Goal: Task Accomplishment & Management: Manage account settings

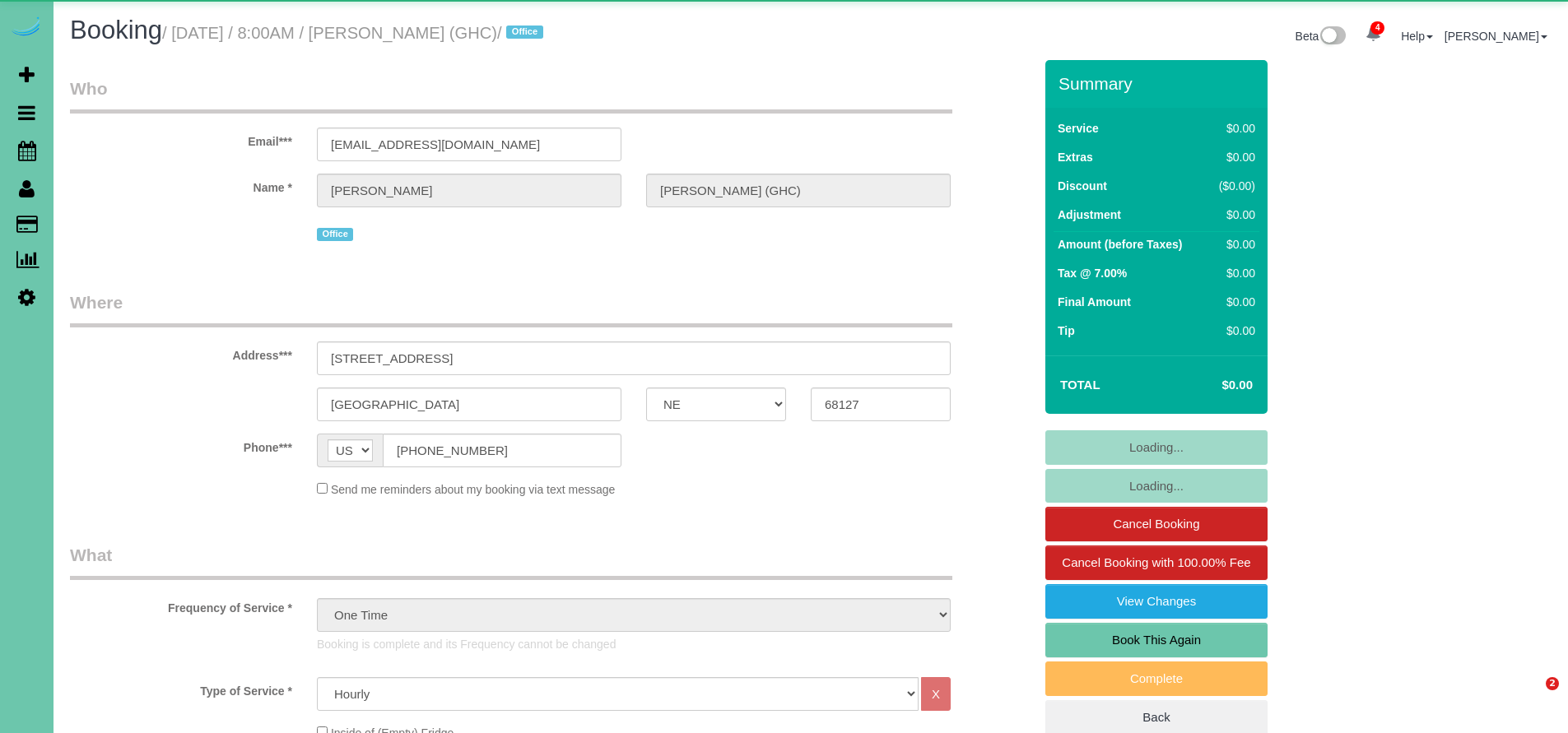
select select "NE"
select select "object:890"
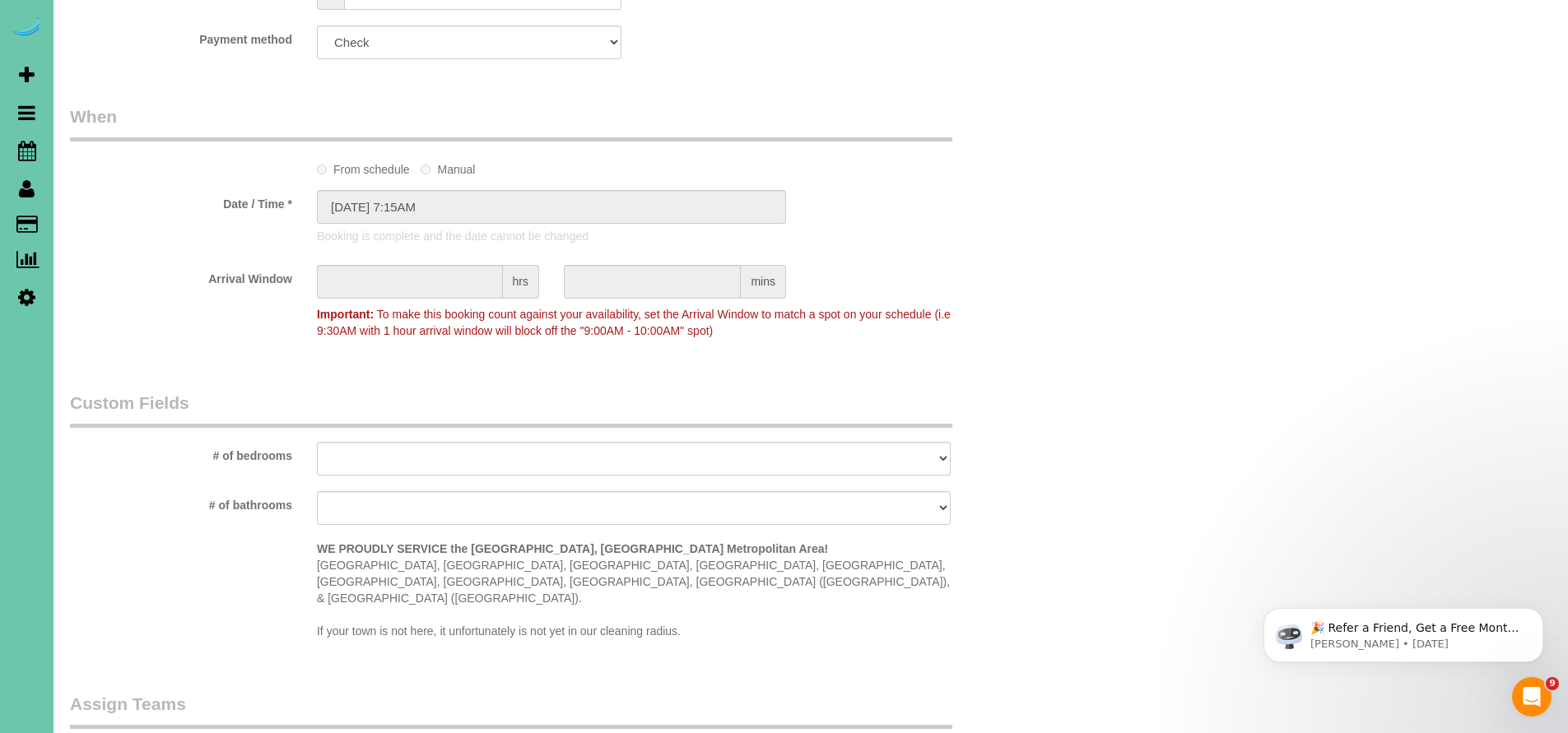
scroll to position [794, 0]
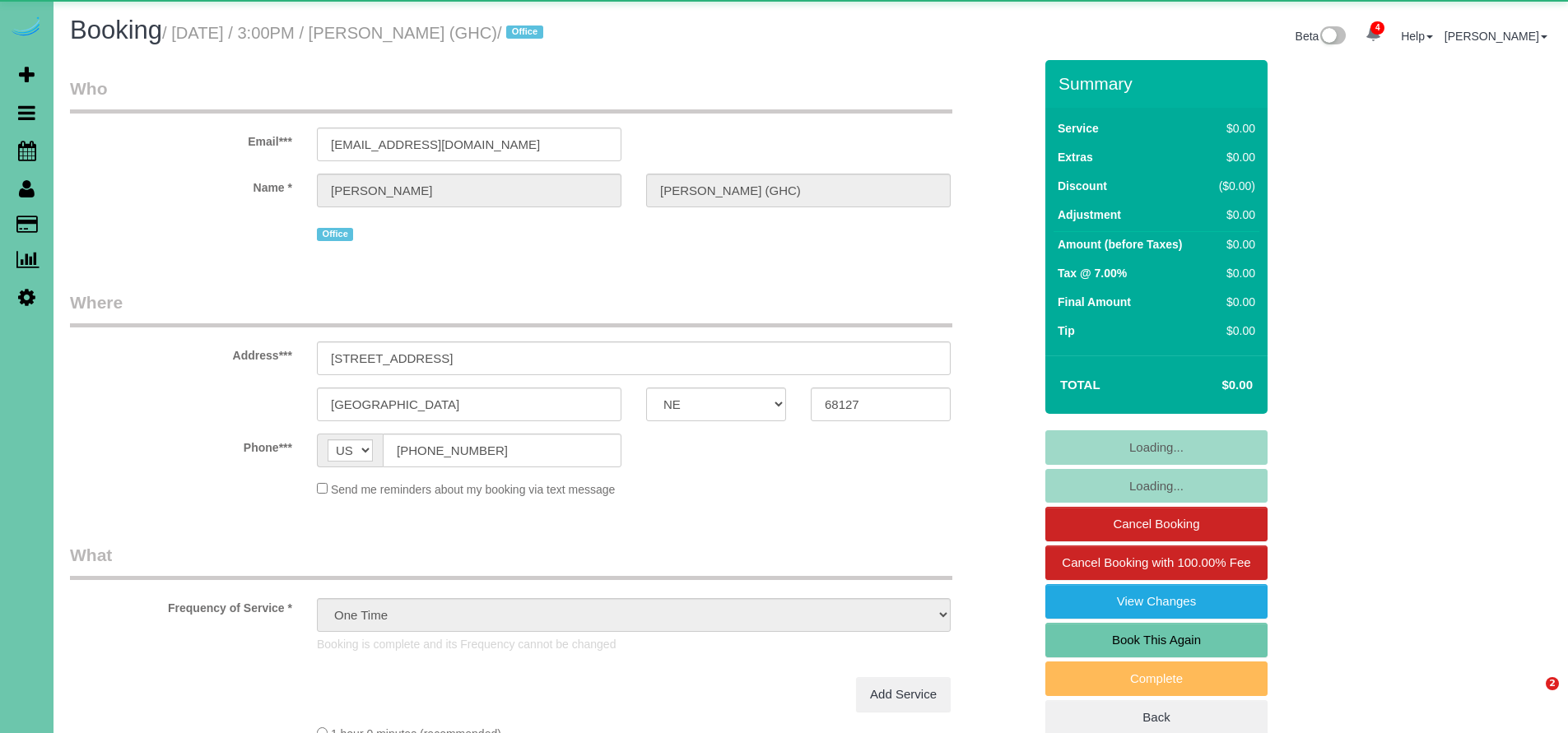
select select "NE"
select select "object:681"
select select "NE"
select select "string:US"
select select "object:681"
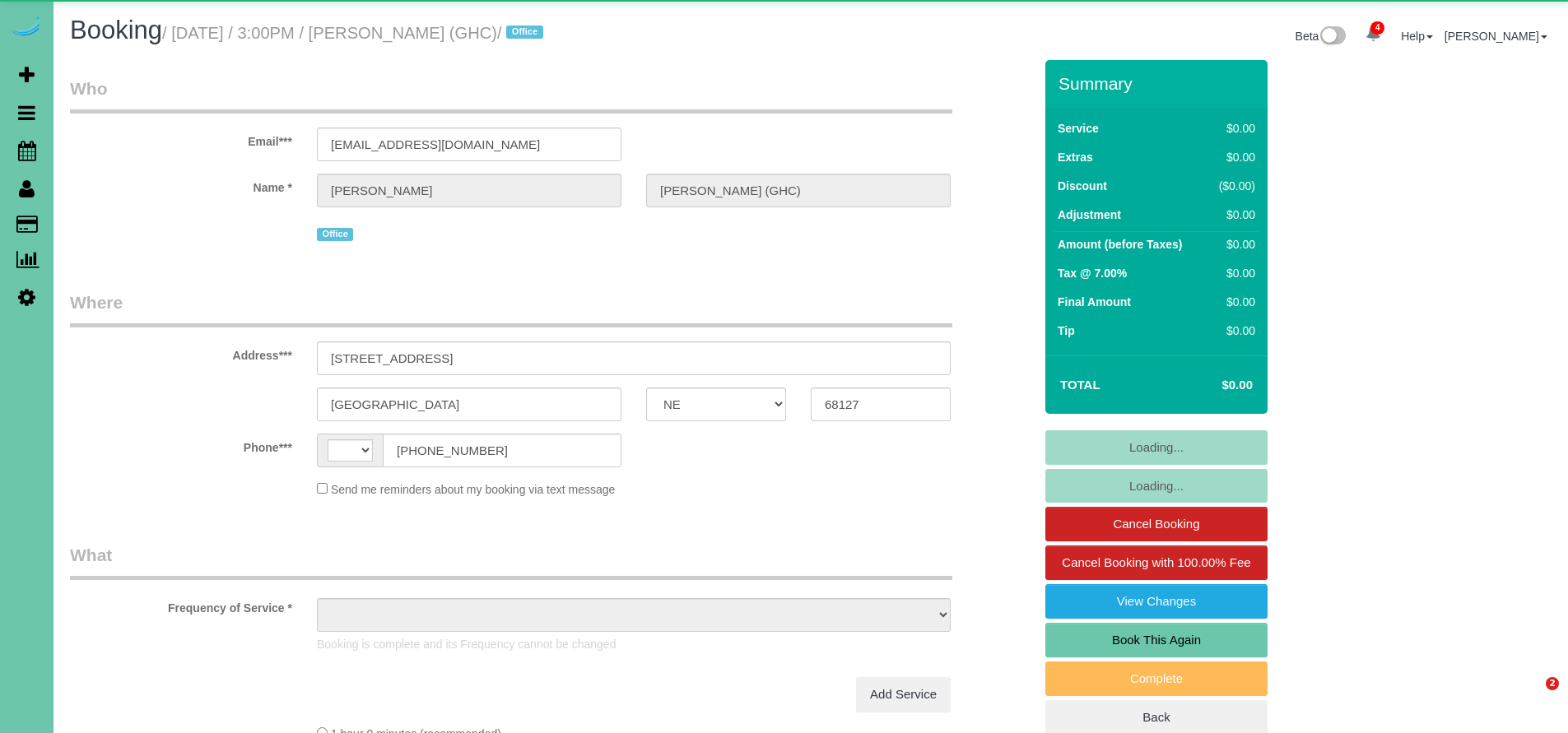
select select "NE"
select select "string:[GEOGRAPHIC_DATA]"
select select "object:661"
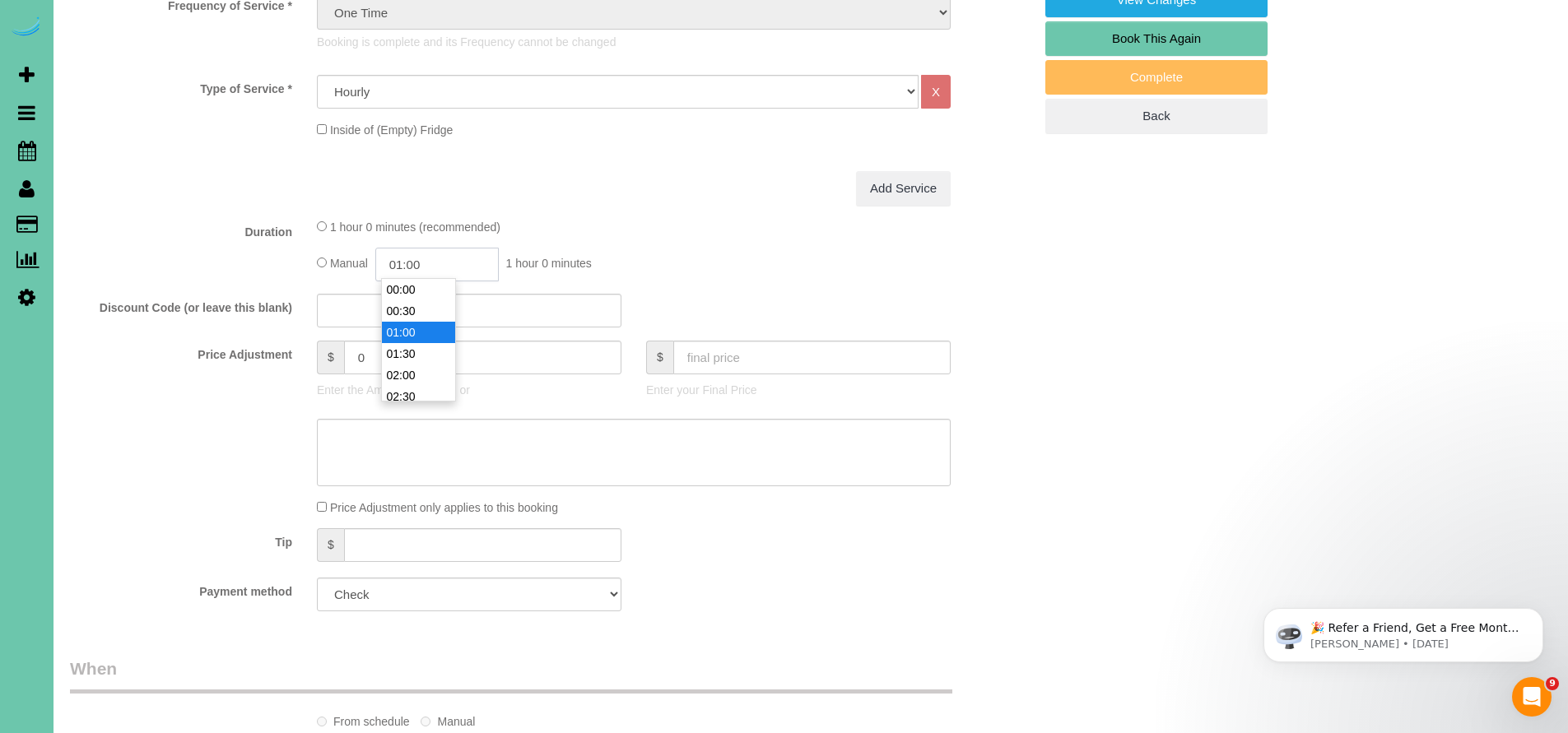
scroll to position [22, 0]
drag, startPoint x: 428, startPoint y: 264, endPoint x: 333, endPoint y: 260, distance: 95.1
click at [333, 260] on div "Manual 01:00 1 hour 0 minutes" at bounding box center [633, 265] width 634 height 34
type input "02:30"
click at [415, 376] on li "02:30" at bounding box center [419, 375] width 74 height 22
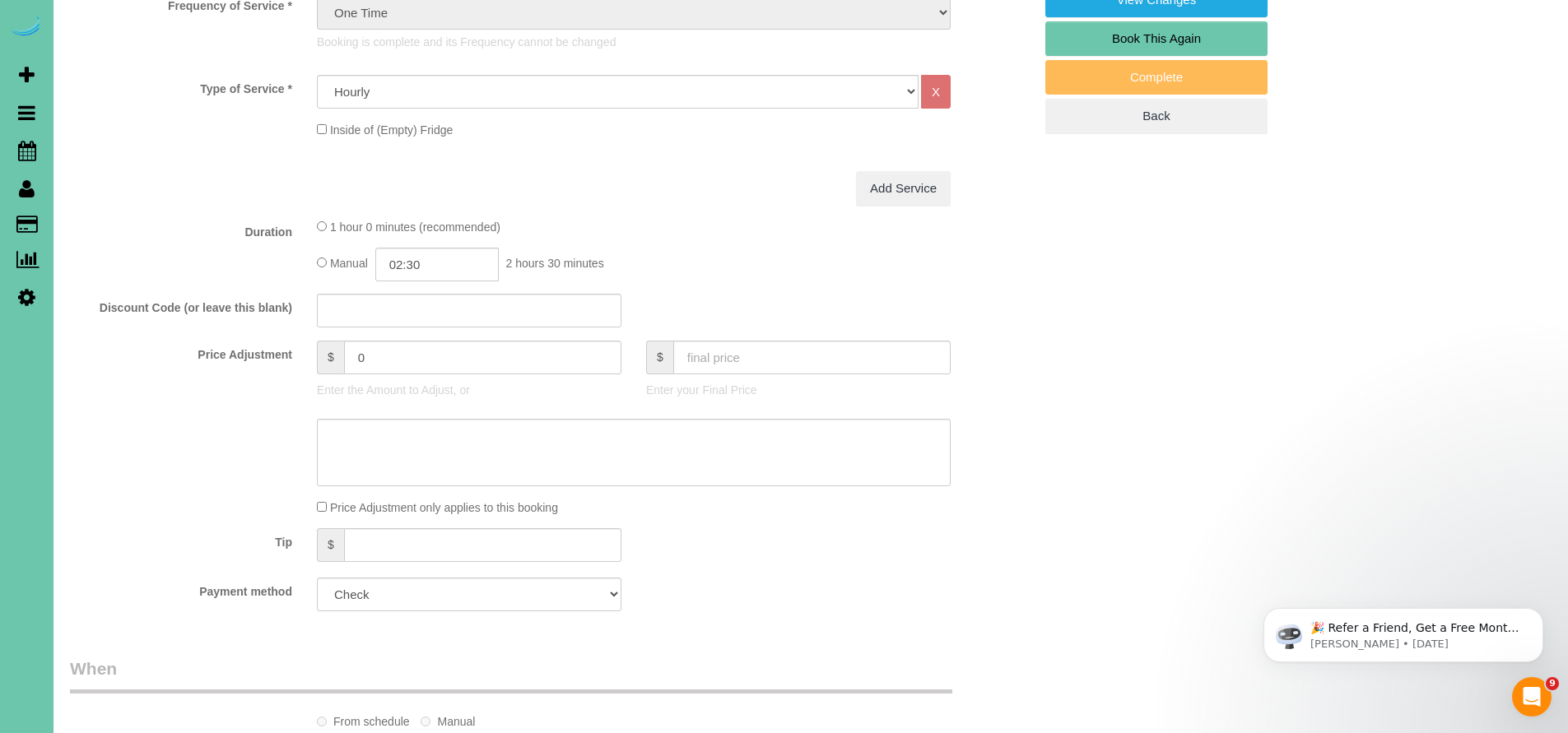
click at [797, 528] on div "Tip $" at bounding box center [552, 546] width 988 height 37
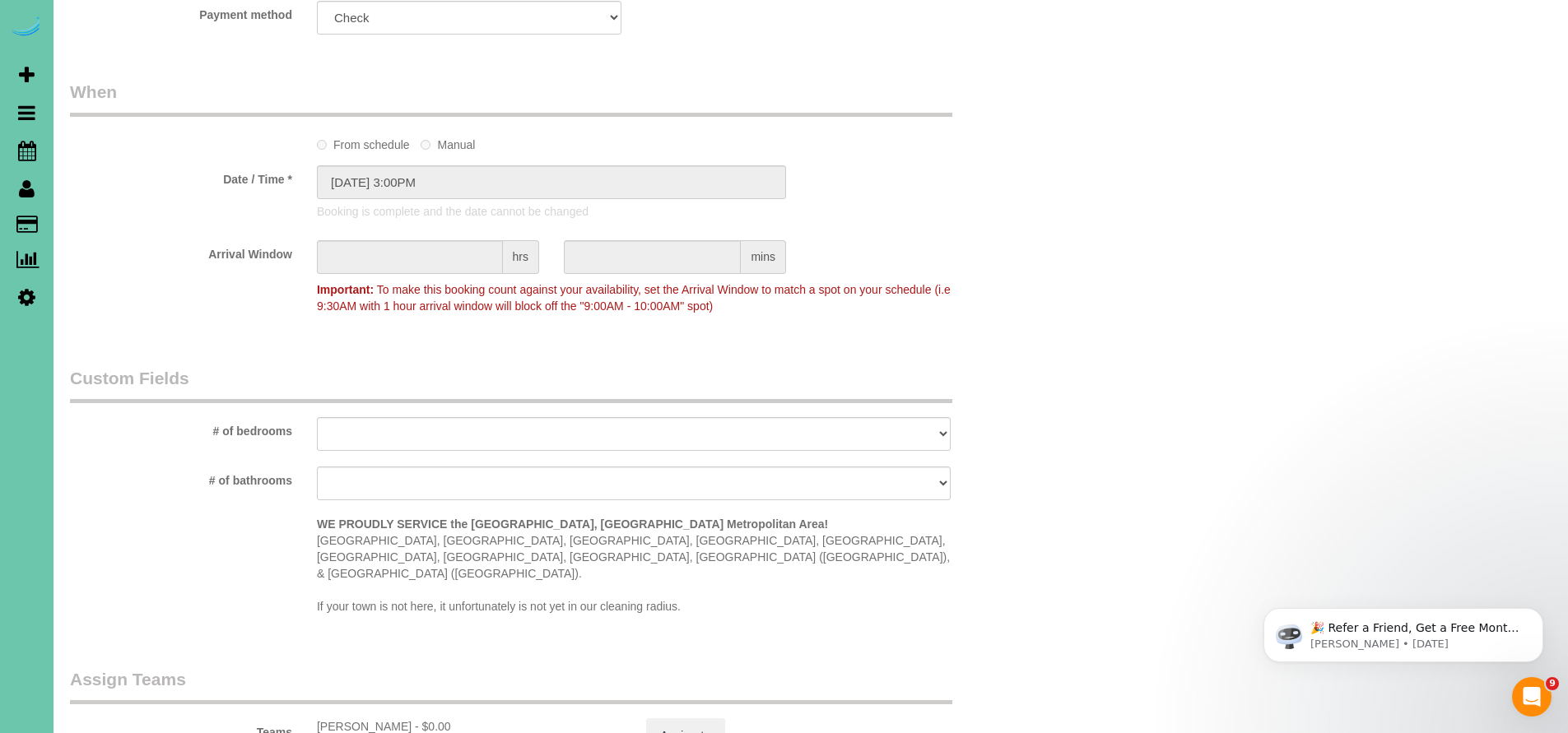
scroll to position [1195, 0]
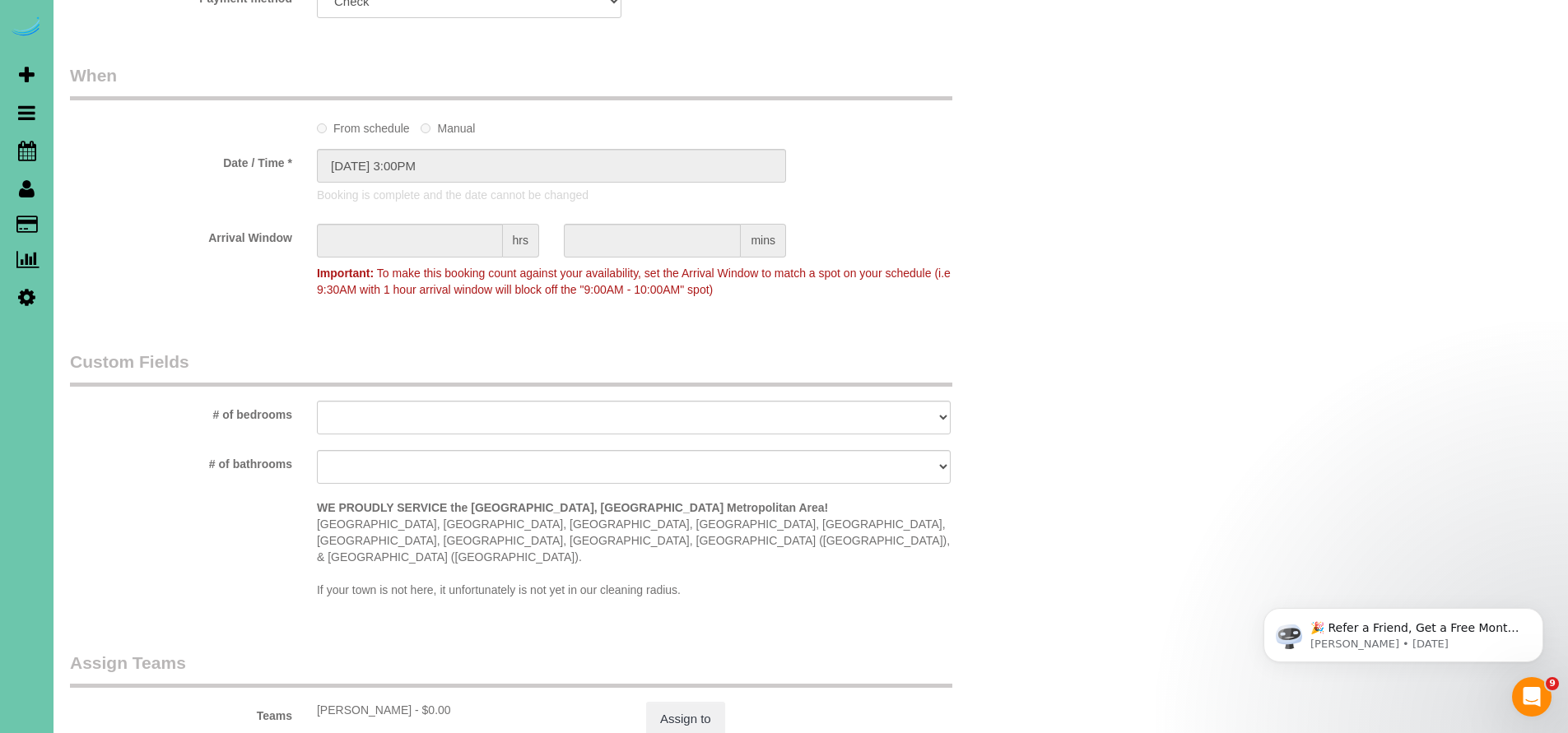
click at [430, 127] on label "Manual" at bounding box center [447, 125] width 54 height 22
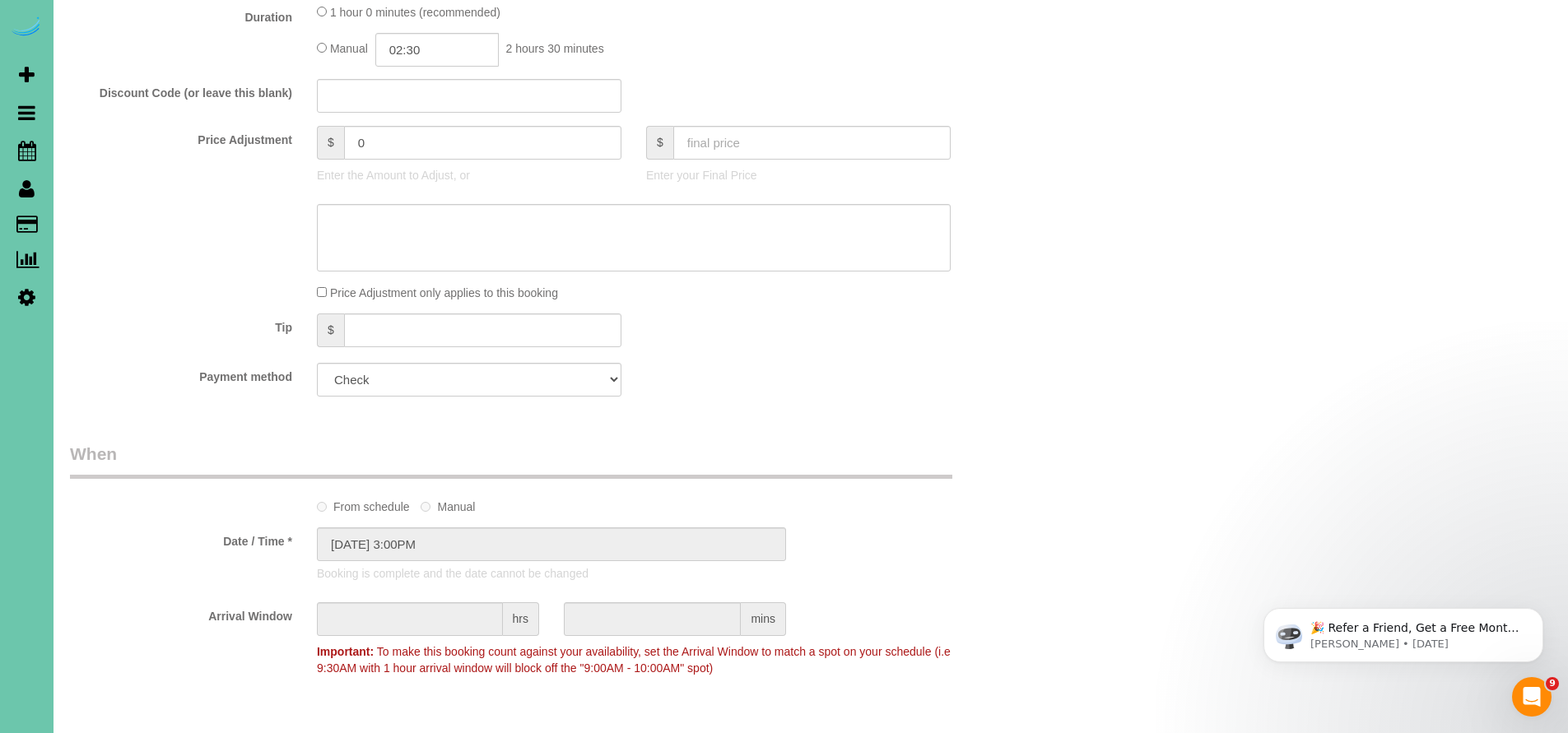
scroll to position [250, 0]
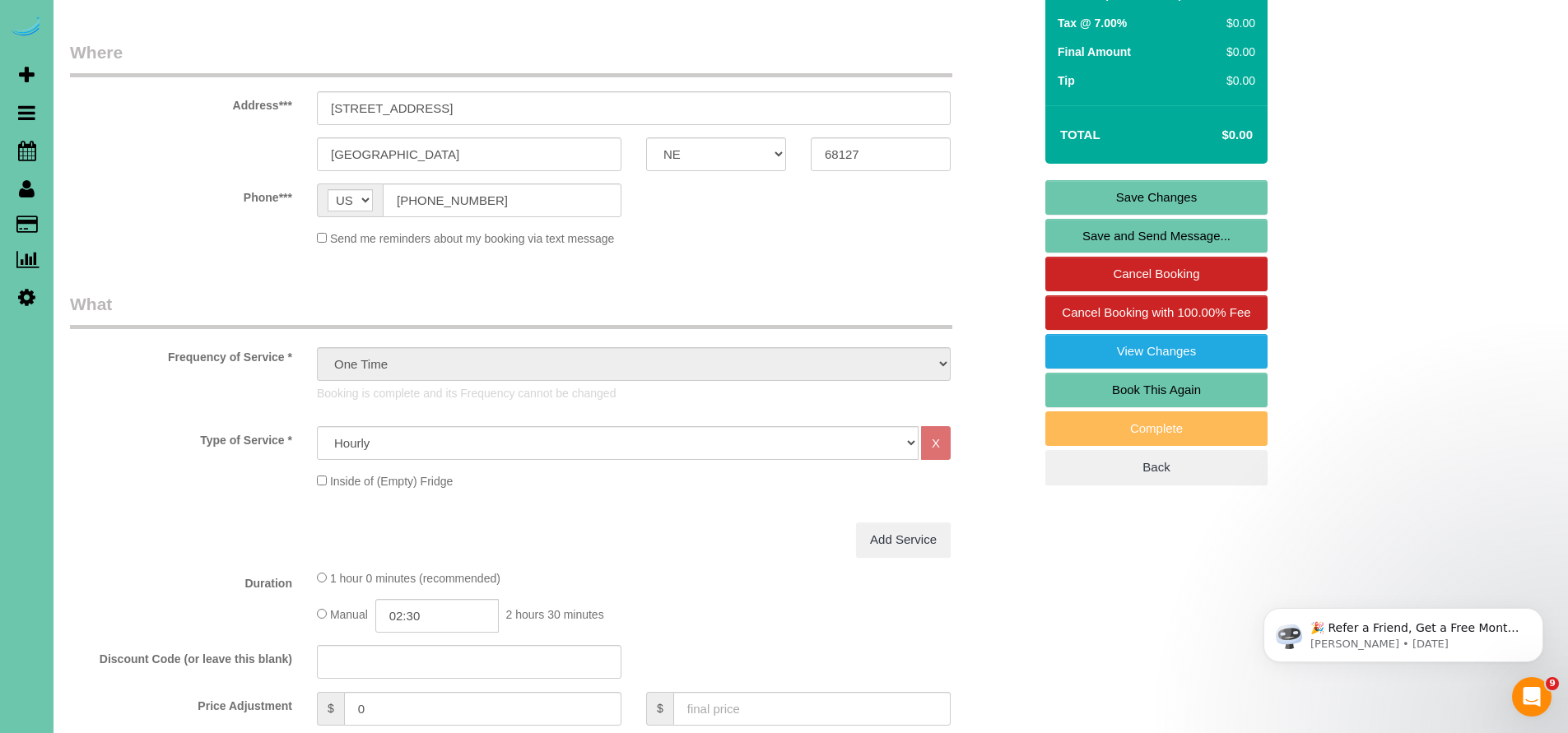
click at [1166, 386] on link "Book This Again" at bounding box center [1156, 390] width 222 height 35
select select "NE"
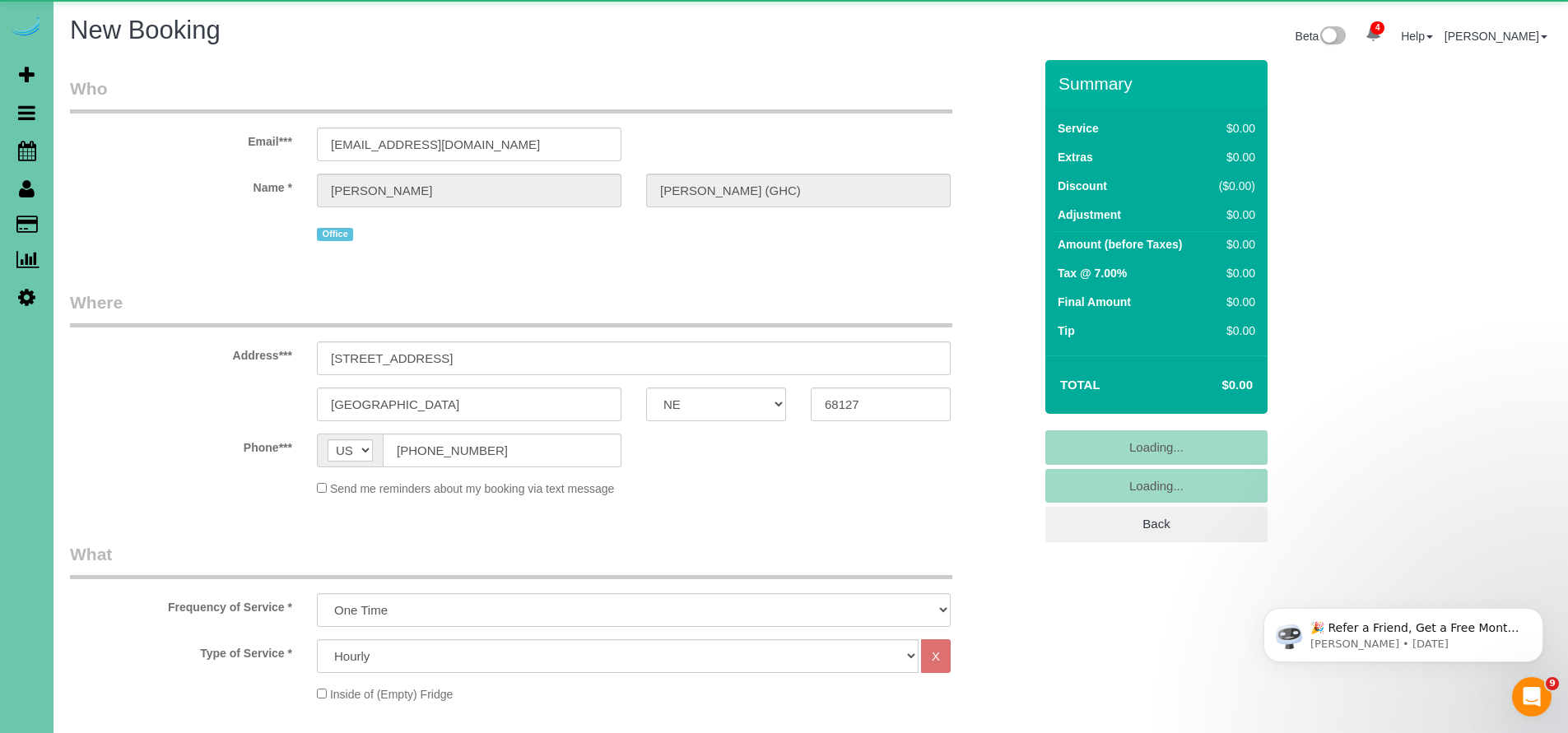
select select "object:1682"
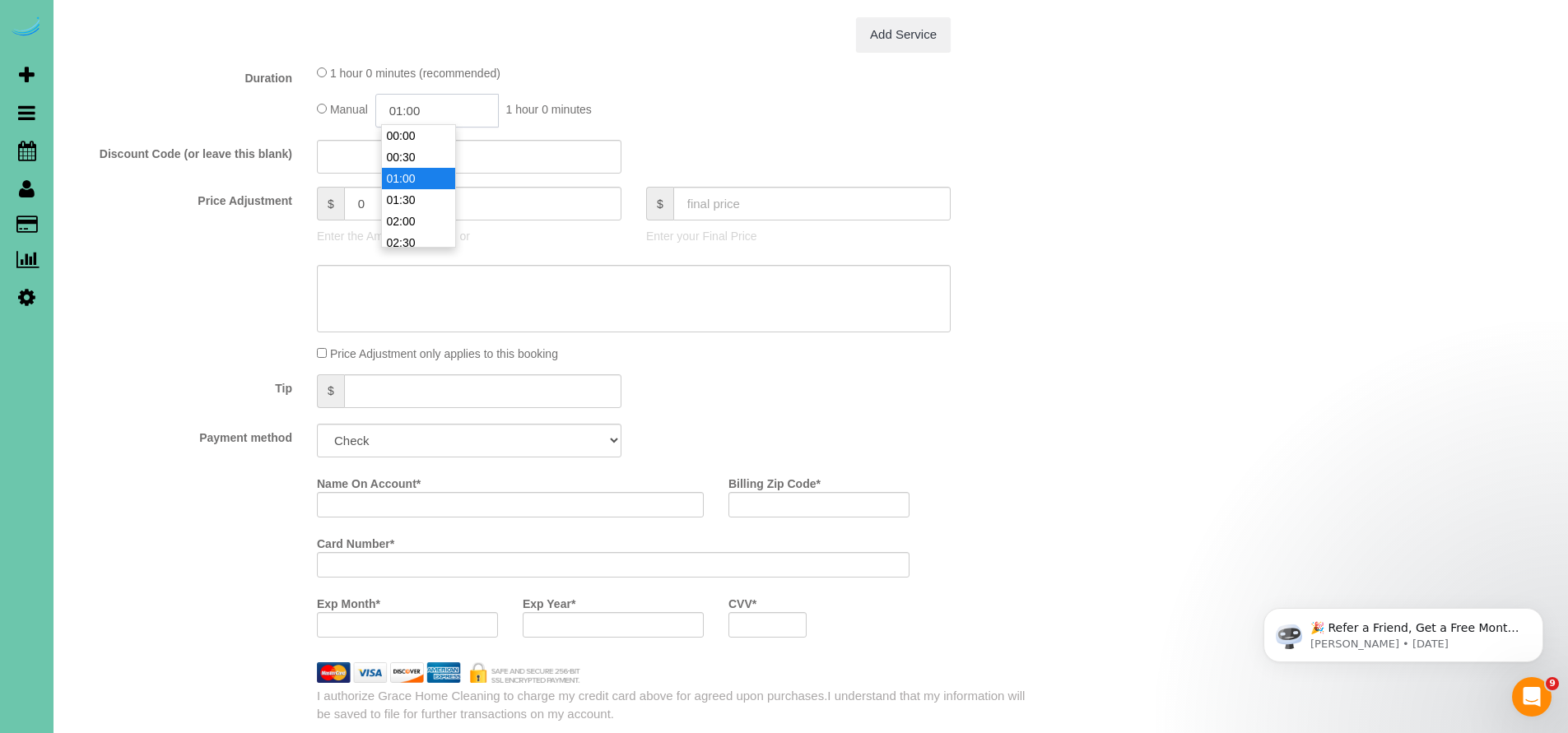
scroll to position [22, 0]
drag, startPoint x: 442, startPoint y: 112, endPoint x: 381, endPoint y: 105, distance: 61.4
click at [381, 105] on input "01:00" at bounding box center [437, 111] width 124 height 34
type input "02:30"
click at [422, 223] on li "02:30" at bounding box center [419, 221] width 74 height 22
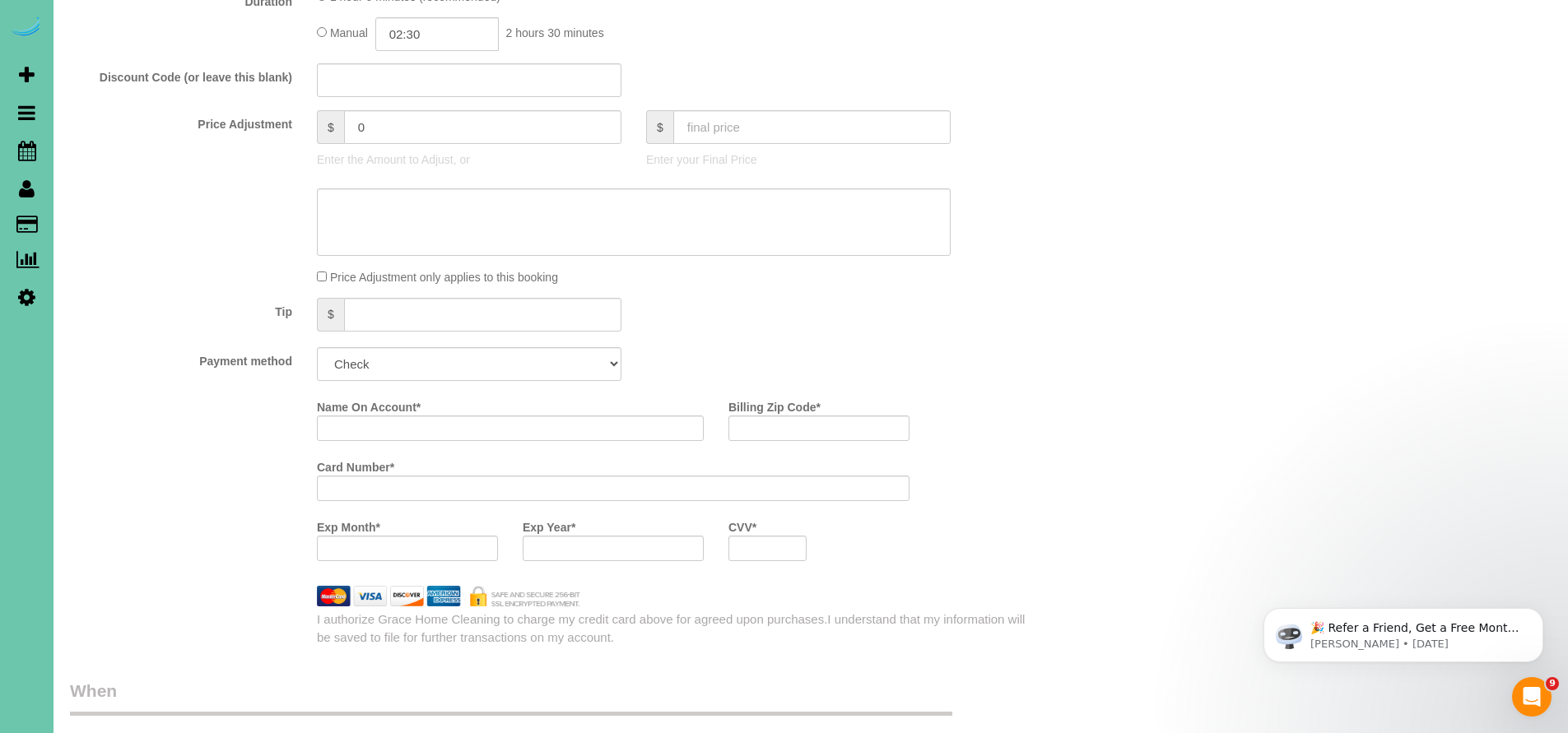
scroll to position [912, 0]
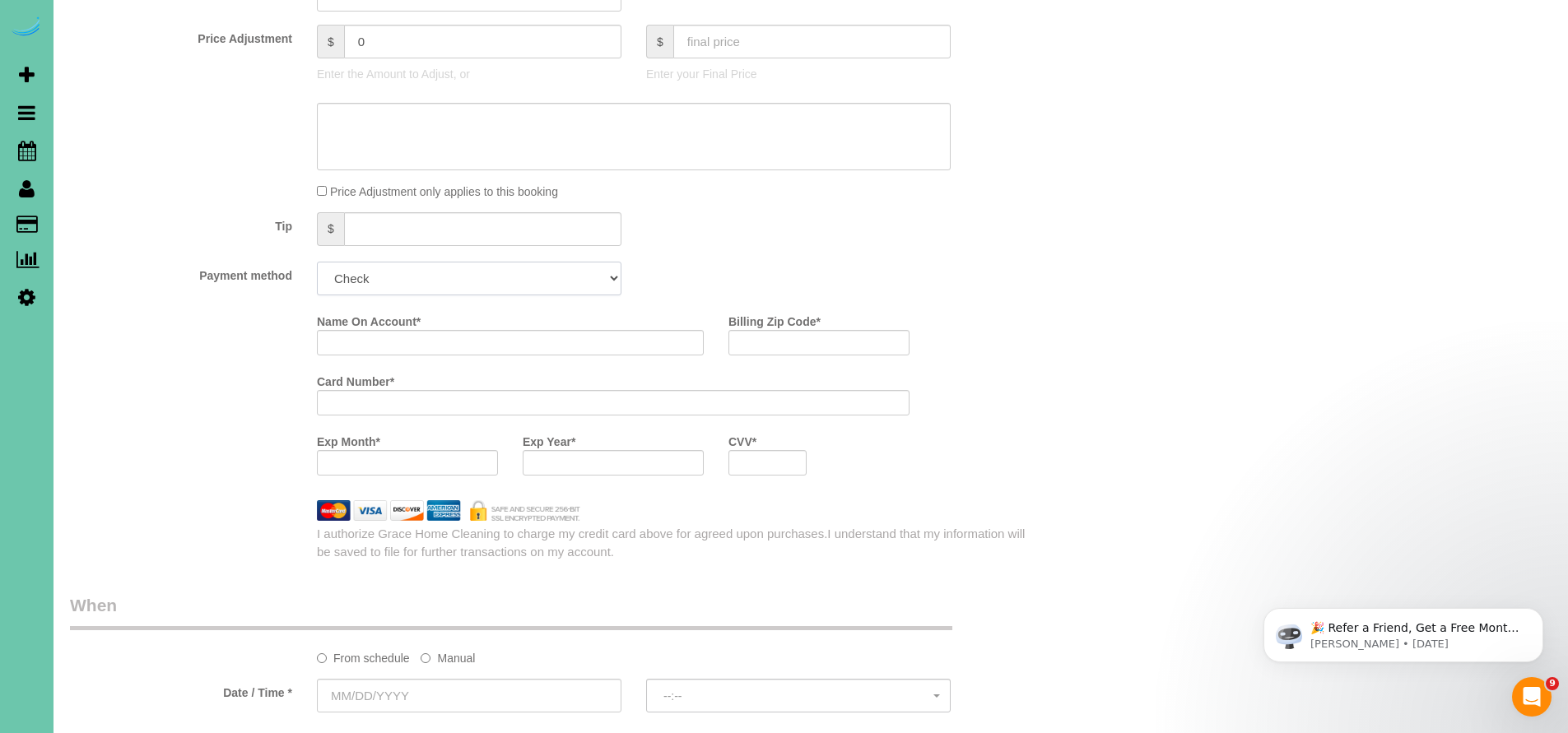
select select "string:check"
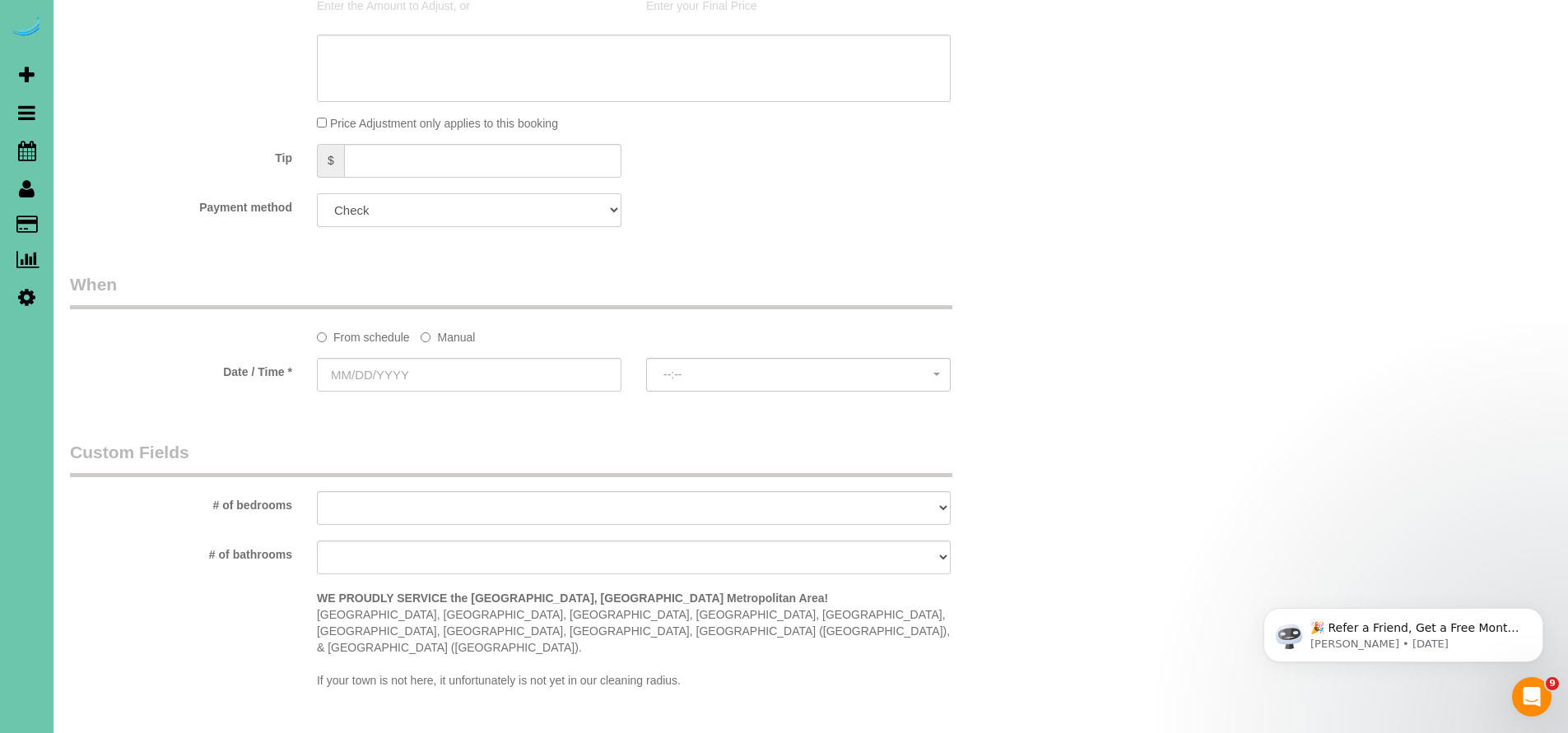
scroll to position [984, 0]
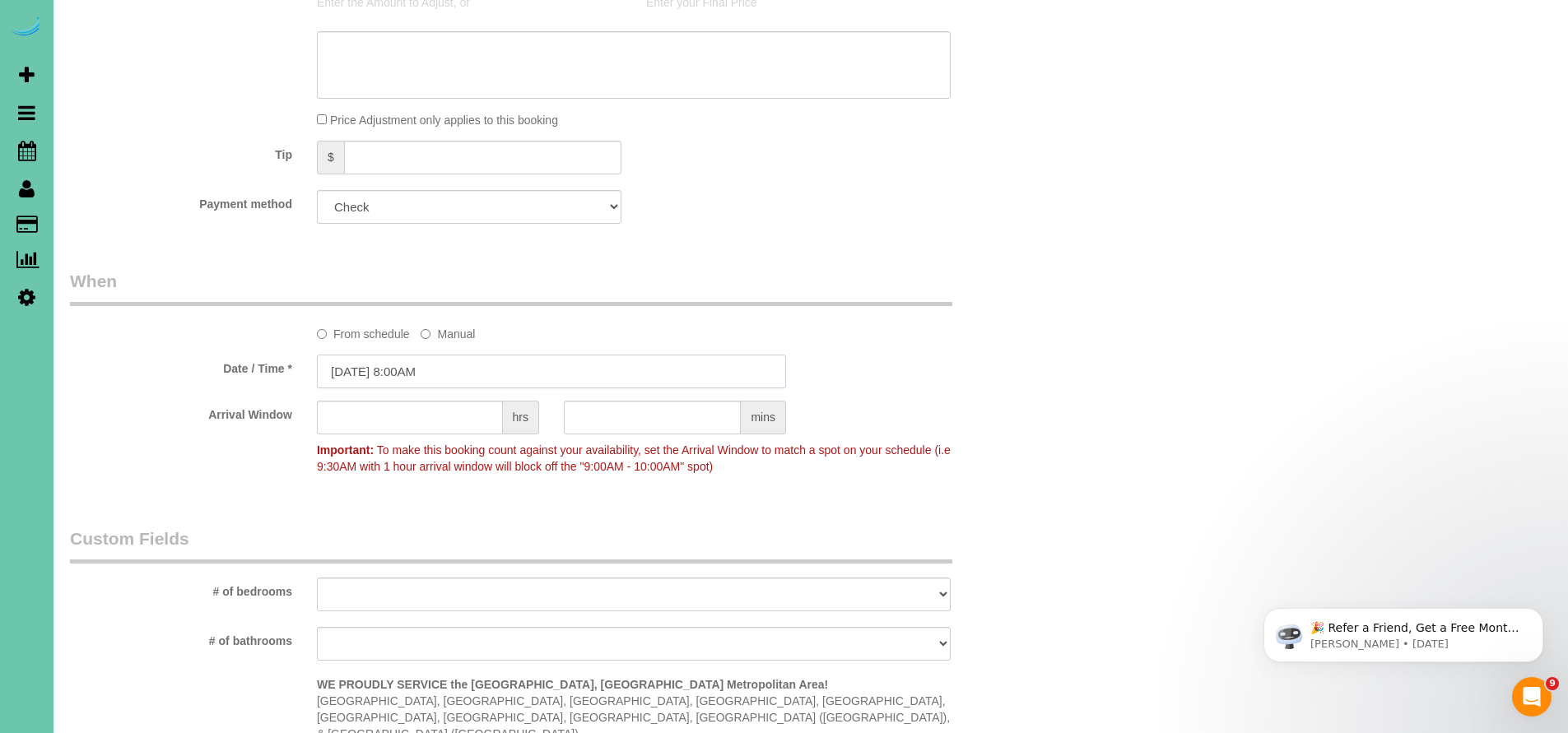
click at [467, 366] on input "08/19/2025 8:00AM" at bounding box center [551, 371] width 470 height 34
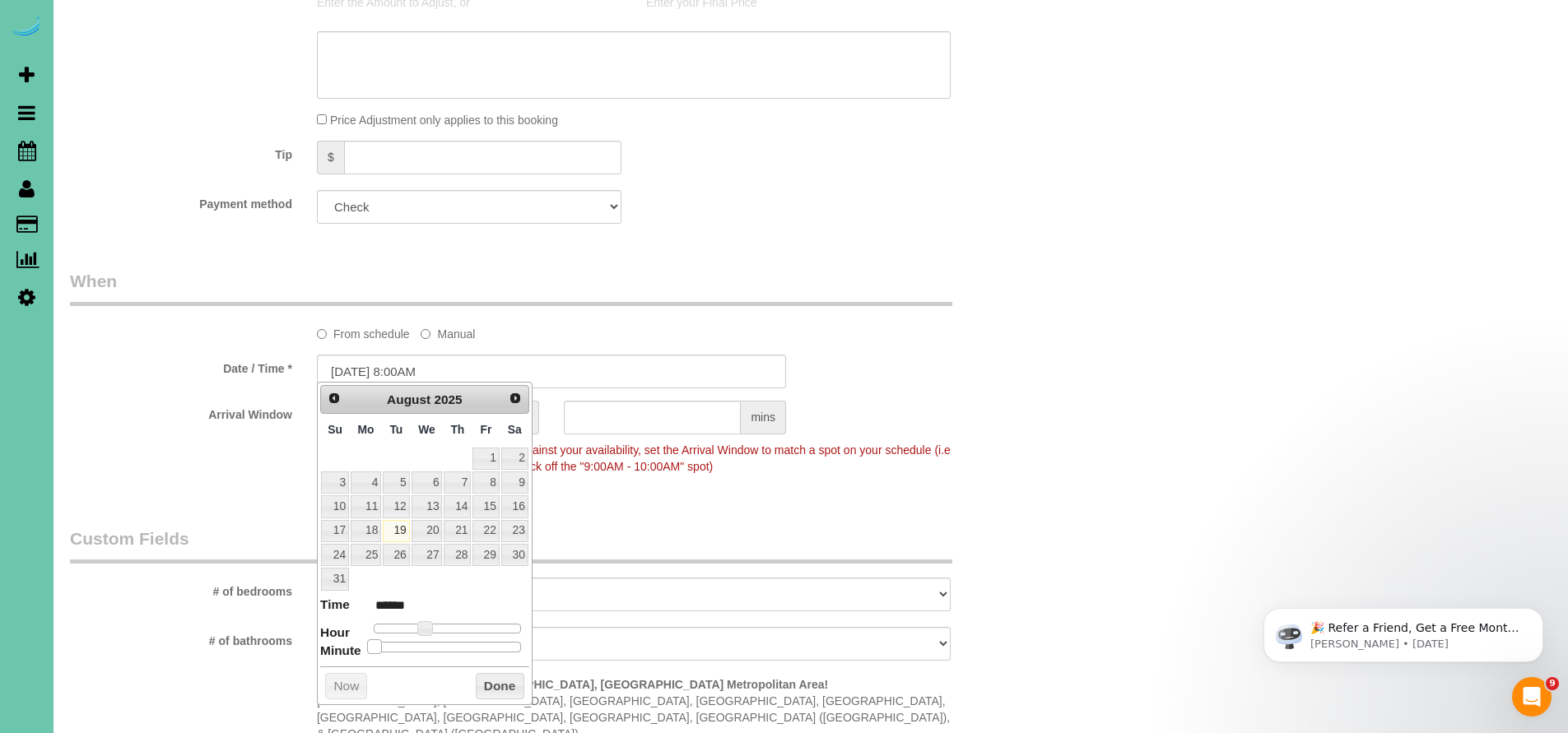
type input "08/19/2025 8:05AM"
type input "******"
type input "08/19/2025 8:10AM"
type input "******"
type input "08/19/2025 8:15AM"
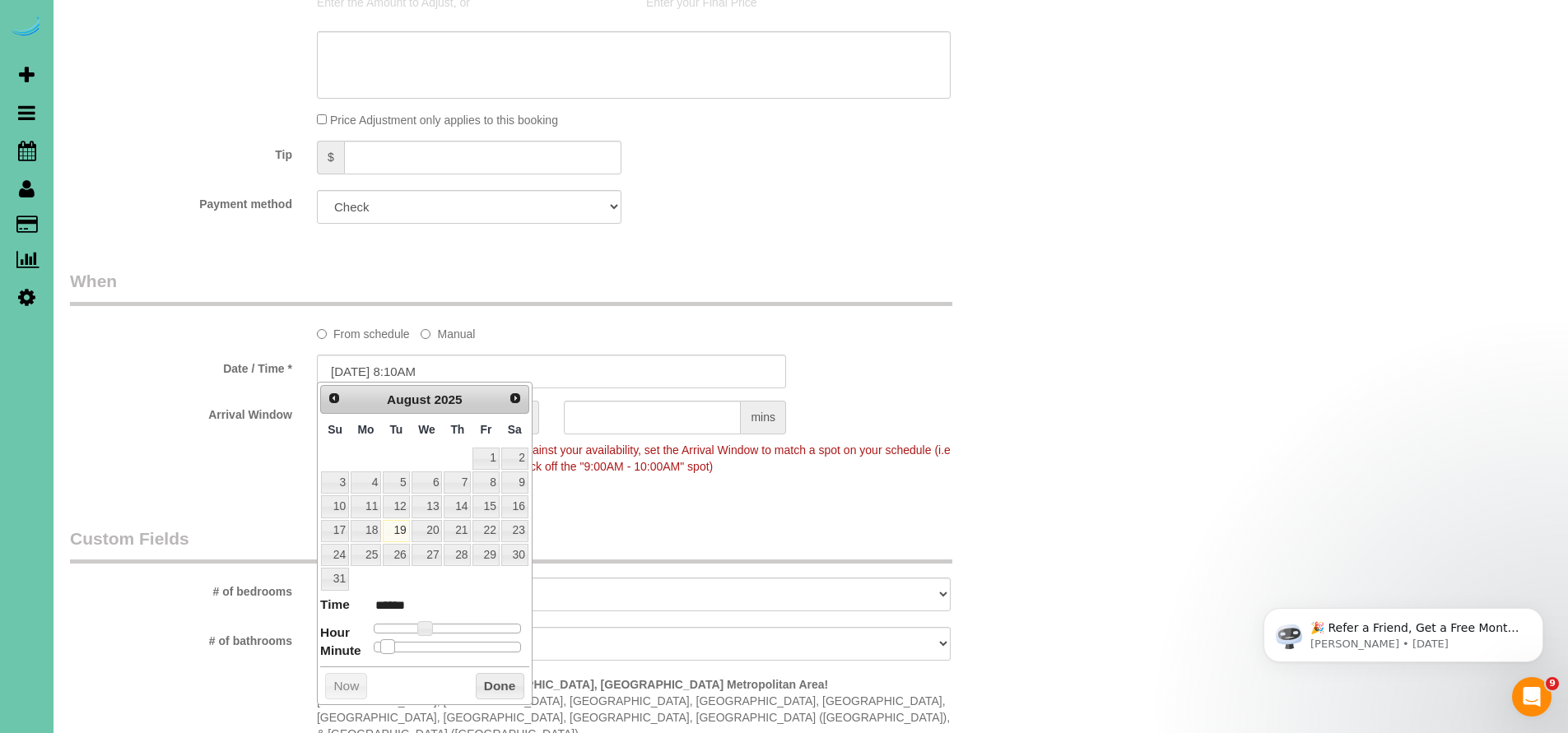
type input "******"
type input "08/19/2025 8:20AM"
type input "******"
type input "08/19/2025 8:25AM"
type input "******"
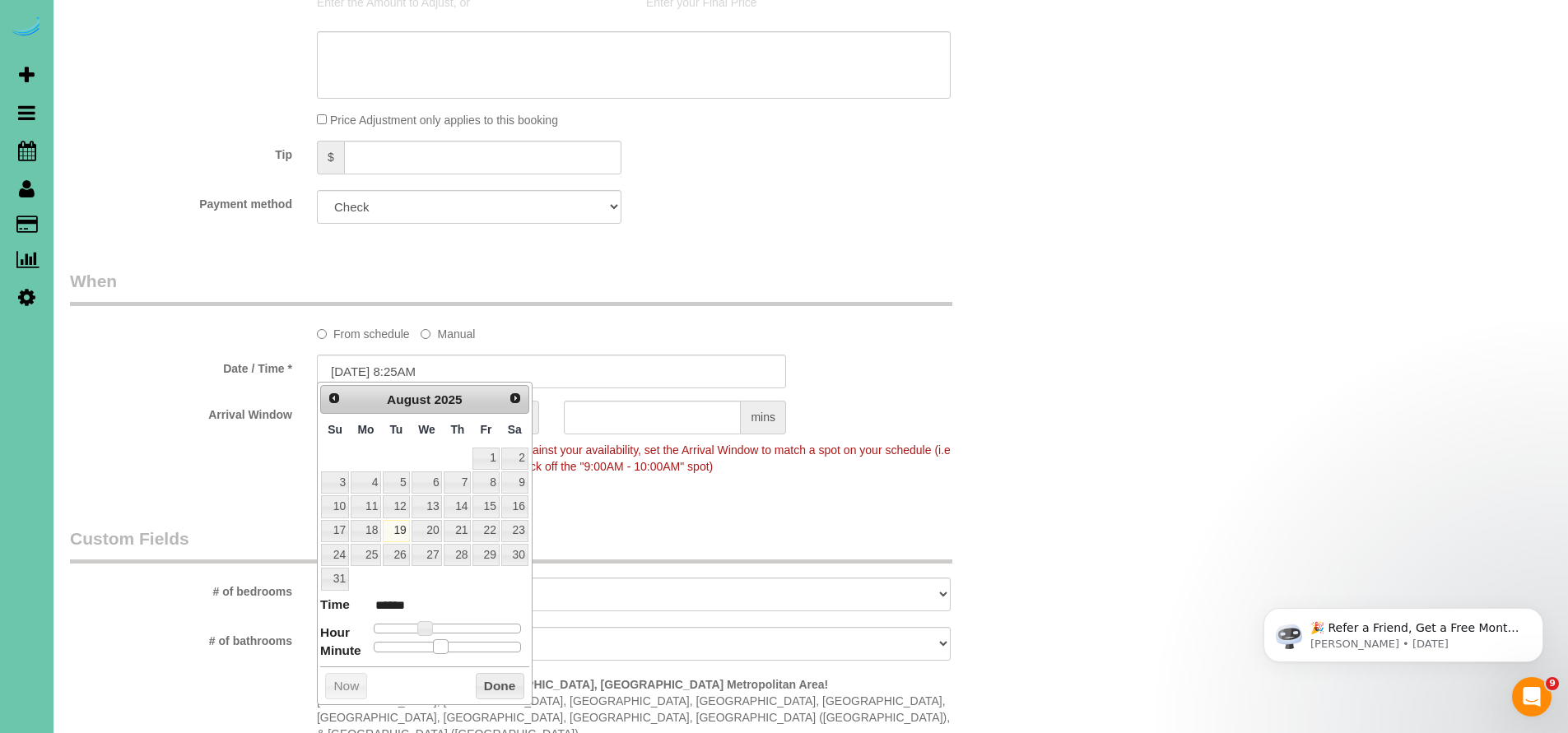
type input "08/19/2025 8:30AM"
type input "******"
drag, startPoint x: 374, startPoint y: 638, endPoint x: 451, endPoint y: 635, distance: 77.1
click at [451, 640] on span at bounding box center [453, 647] width 15 height 15
click at [492, 673] on button "Done" at bounding box center [500, 686] width 48 height 26
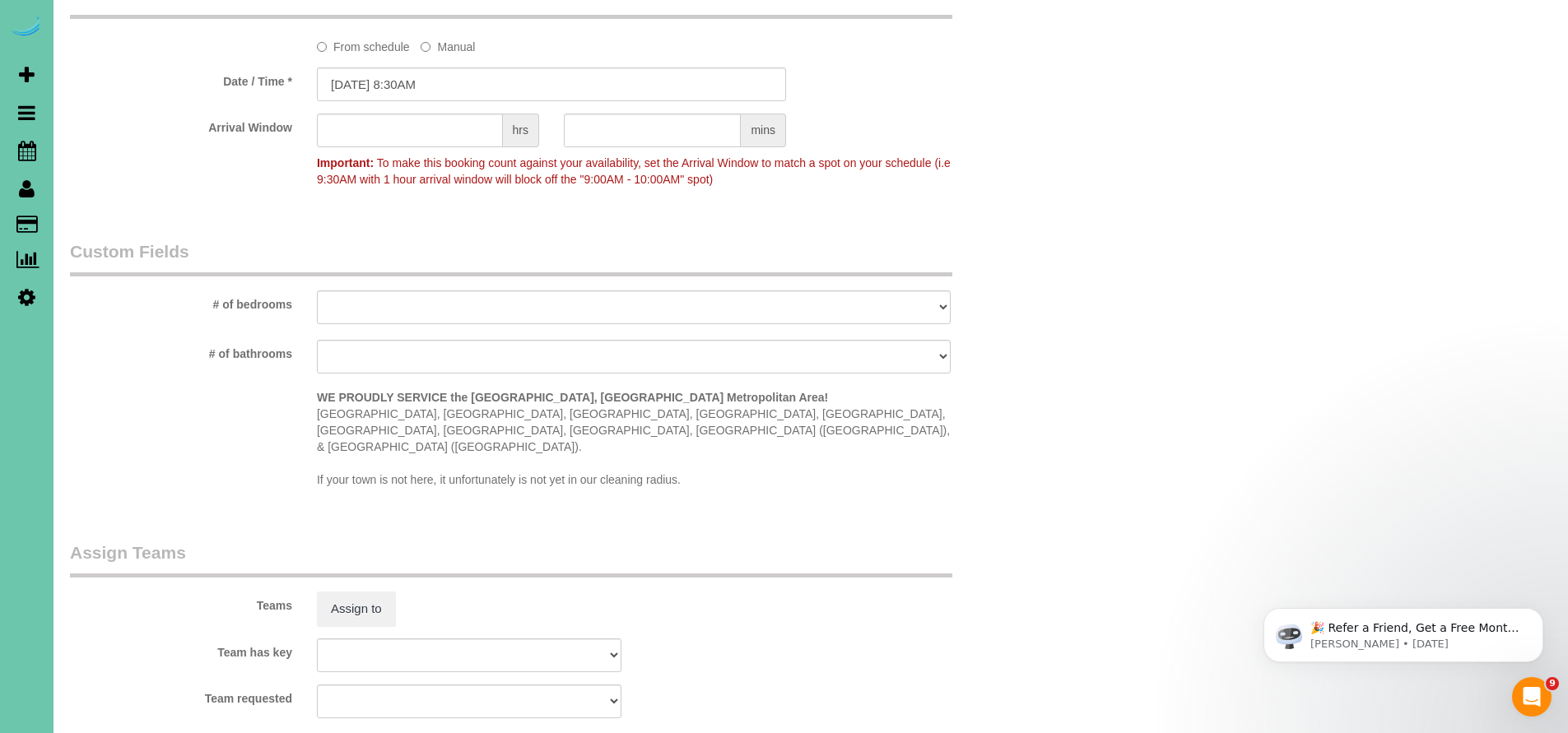
scroll to position [1377, 0]
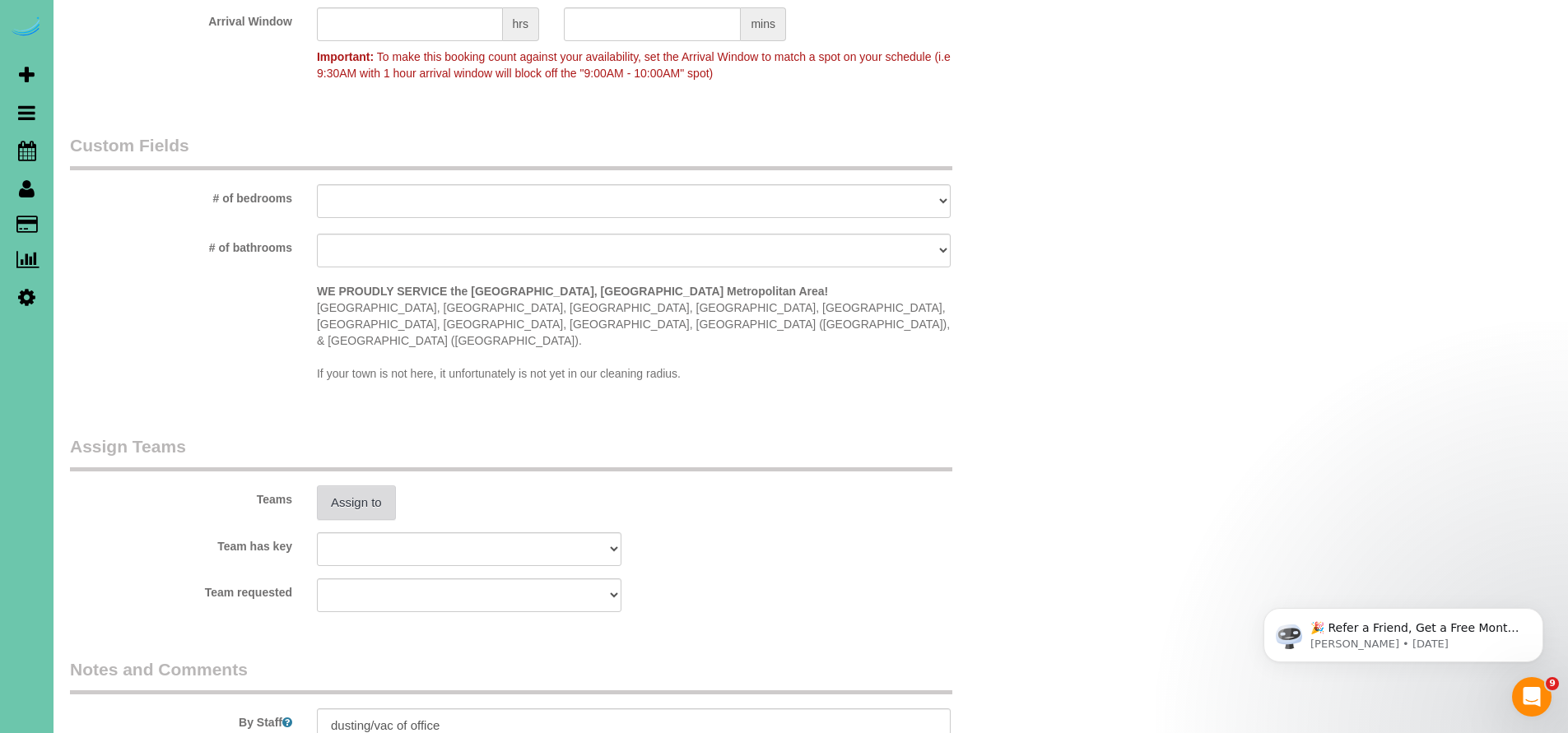
click at [343, 486] on button "Assign to" at bounding box center [355, 503] width 79 height 35
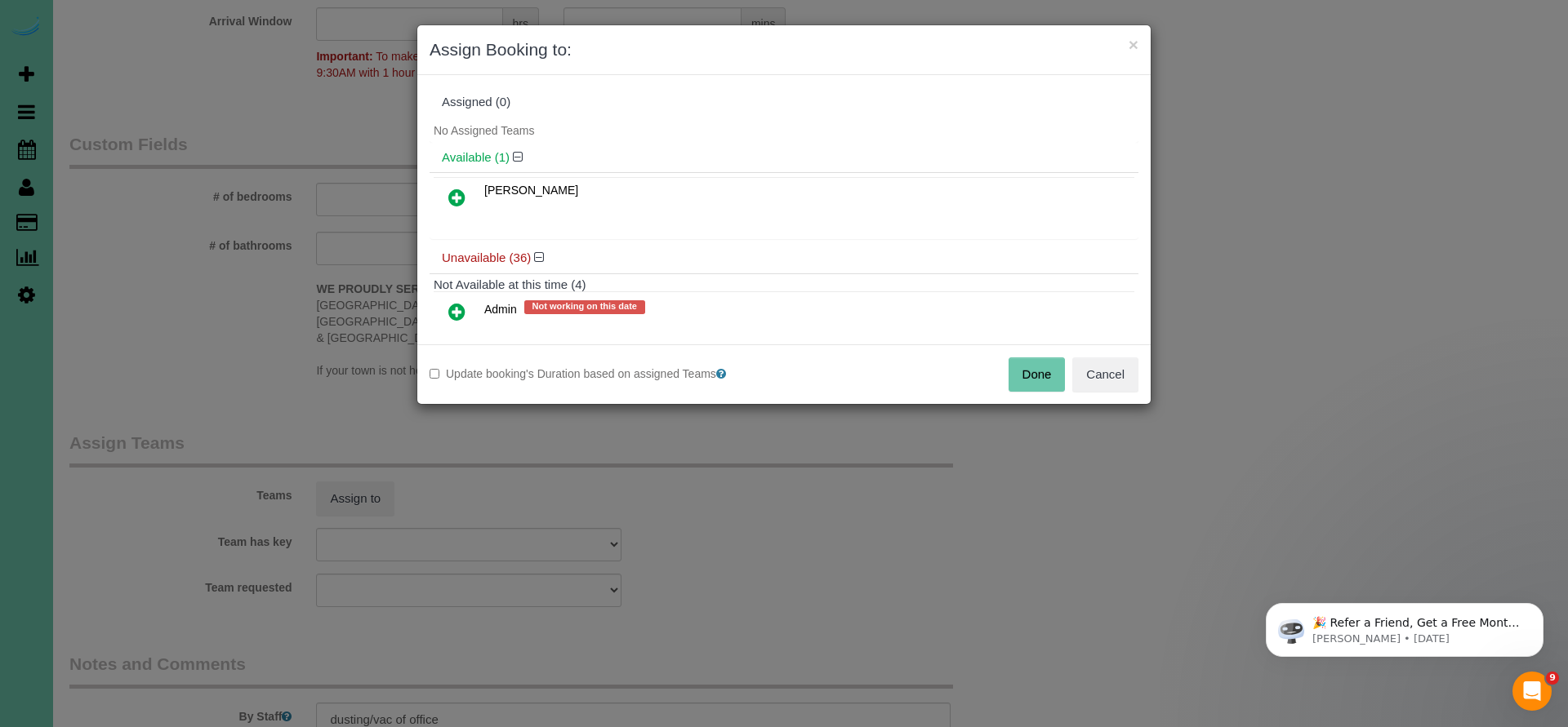
click at [455, 197] on icon at bounding box center [457, 197] width 17 height 20
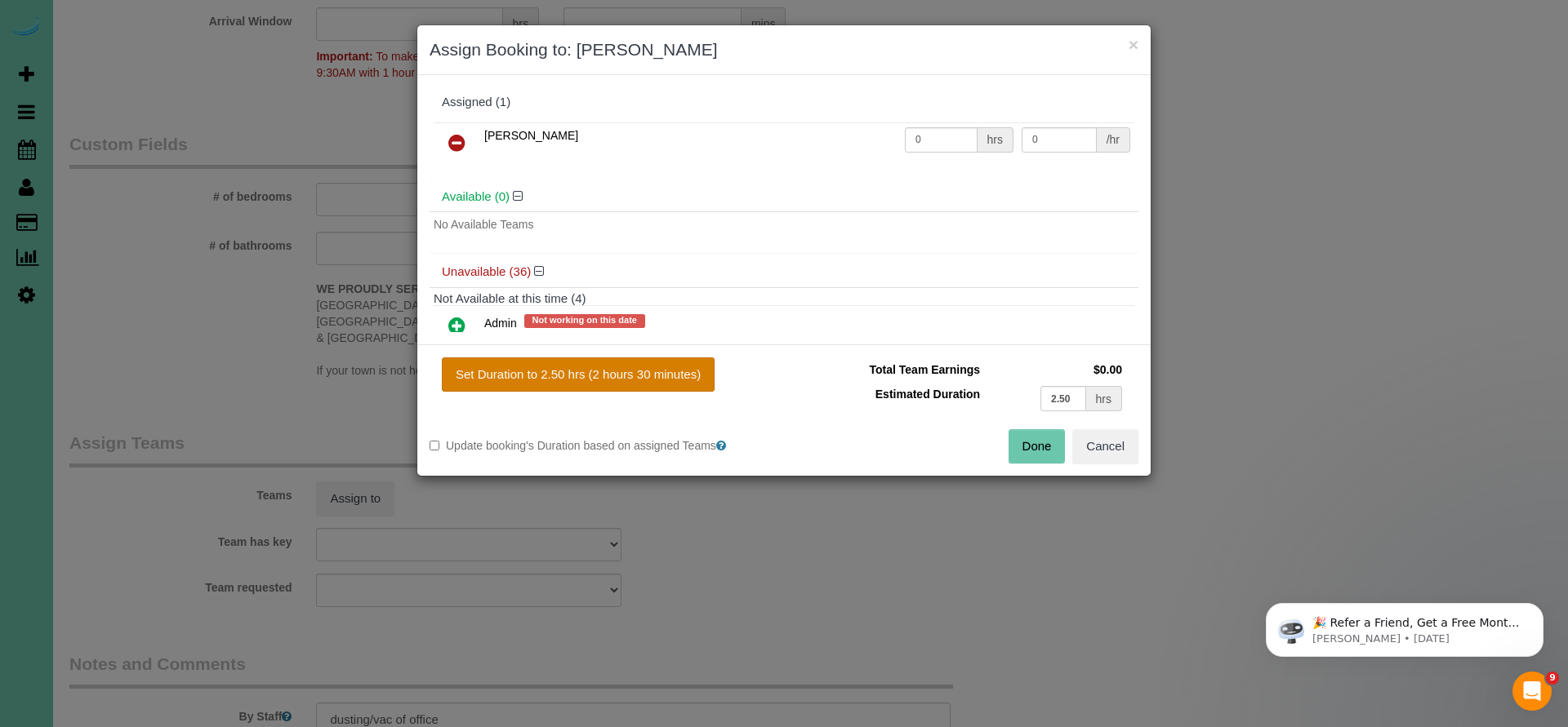
click at [543, 384] on button "Set Duration to 2.50 hrs (2 hours 30 minutes)" at bounding box center [578, 375] width 273 height 34
type input "2.50"
click at [1044, 449] on button "Done" at bounding box center [1037, 447] width 57 height 34
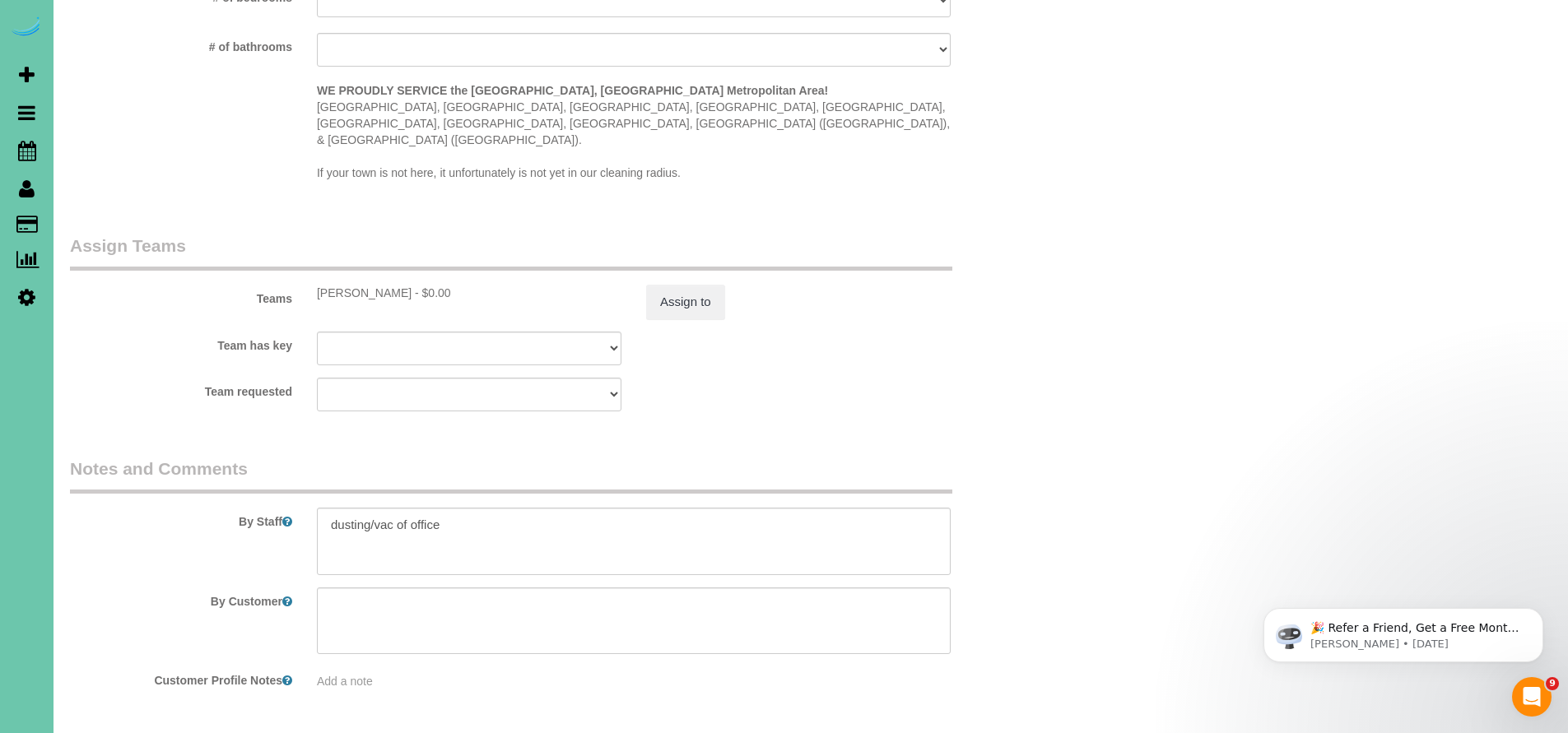
scroll to position [1592, 0]
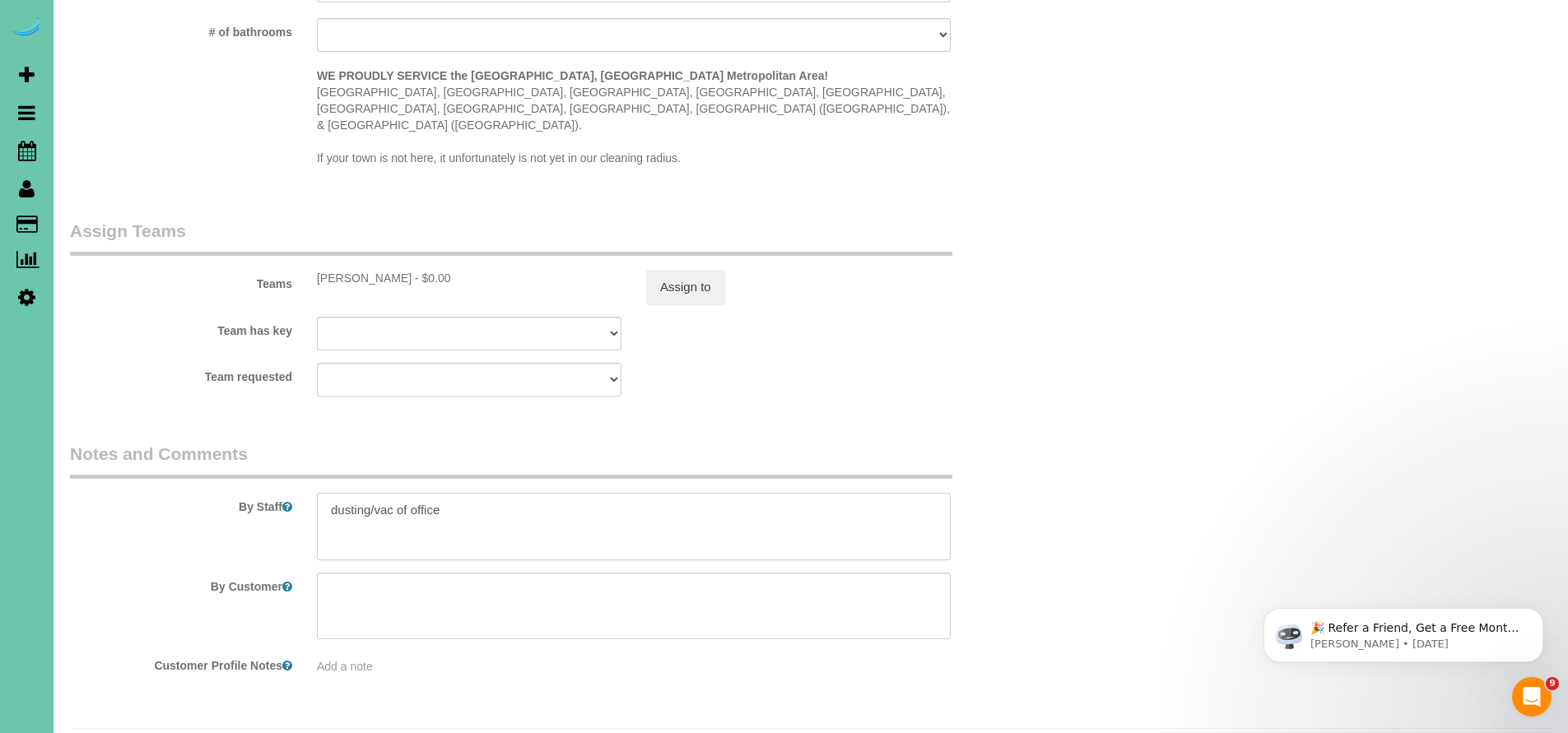
drag, startPoint x: 448, startPoint y: 472, endPoint x: 228, endPoint y: 451, distance: 221.0
click at [228, 451] on div "By Staff" at bounding box center [552, 500] width 988 height 118
click at [395, 493] on textarea at bounding box center [633, 526] width 634 height 67
click at [515, 493] on textarea at bounding box center [633, 526] width 634 height 67
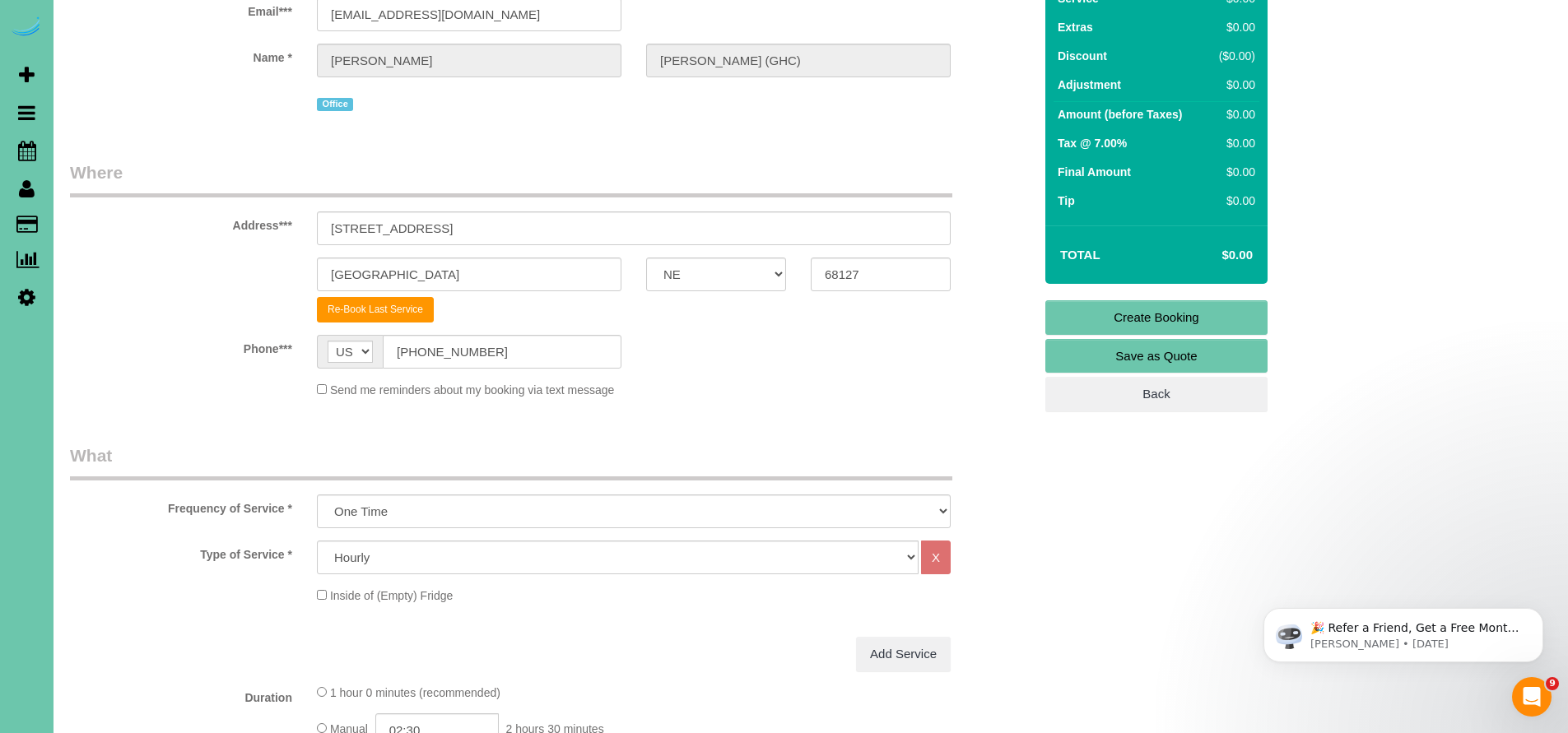
scroll to position [0, 0]
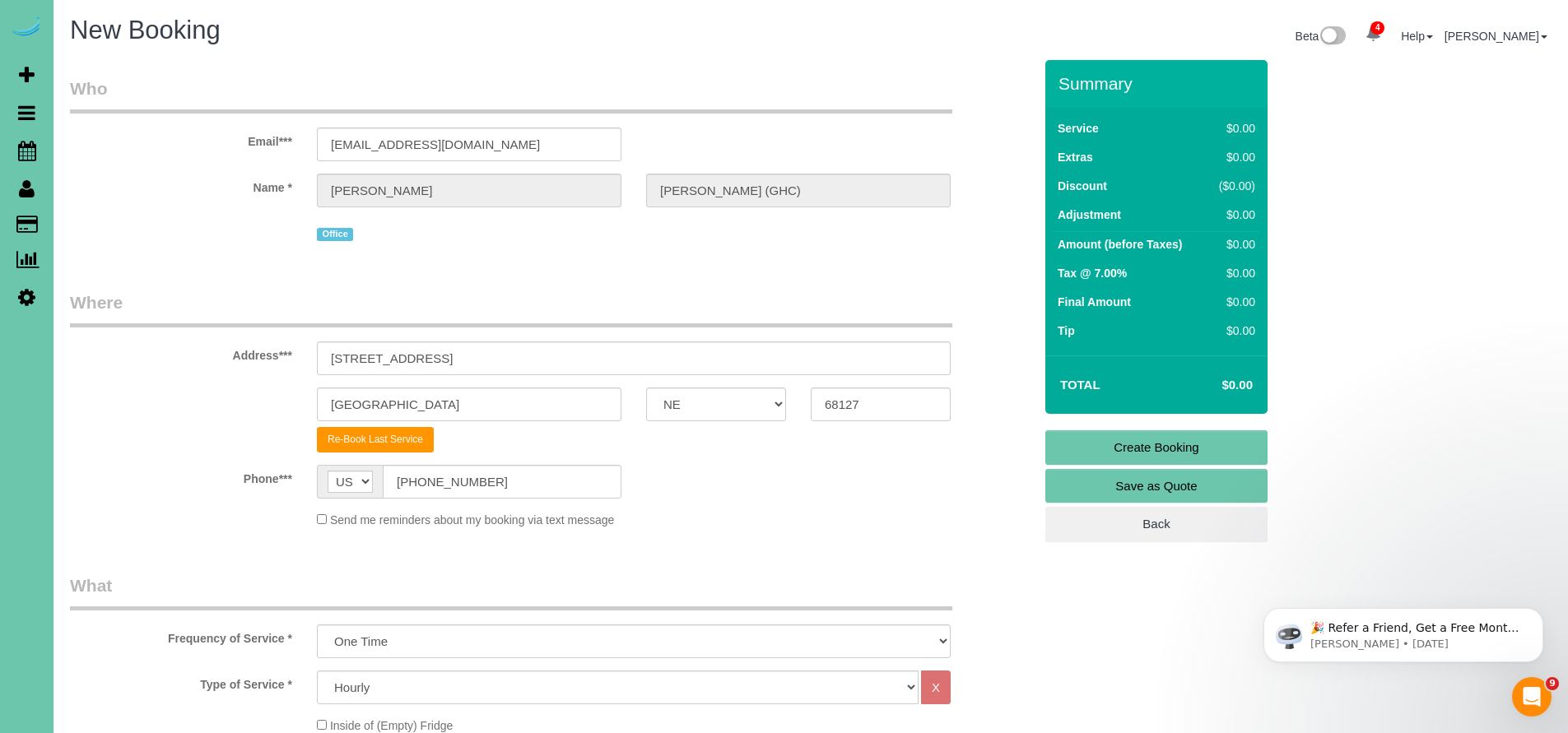
type textarea "Bathrooms and common areas"
click at [1155, 450] on link "Create Booking" at bounding box center [1156, 448] width 222 height 35
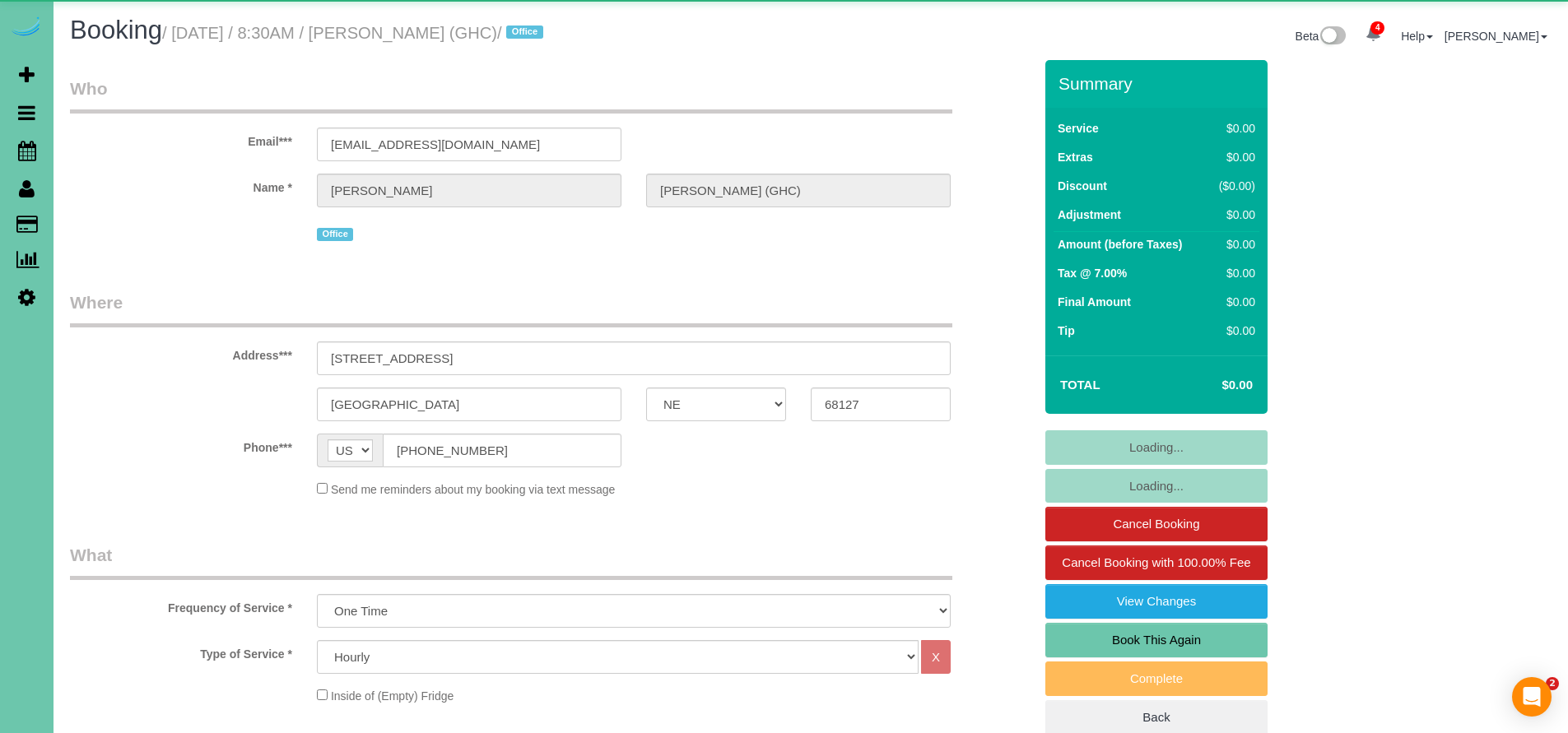
select select "NE"
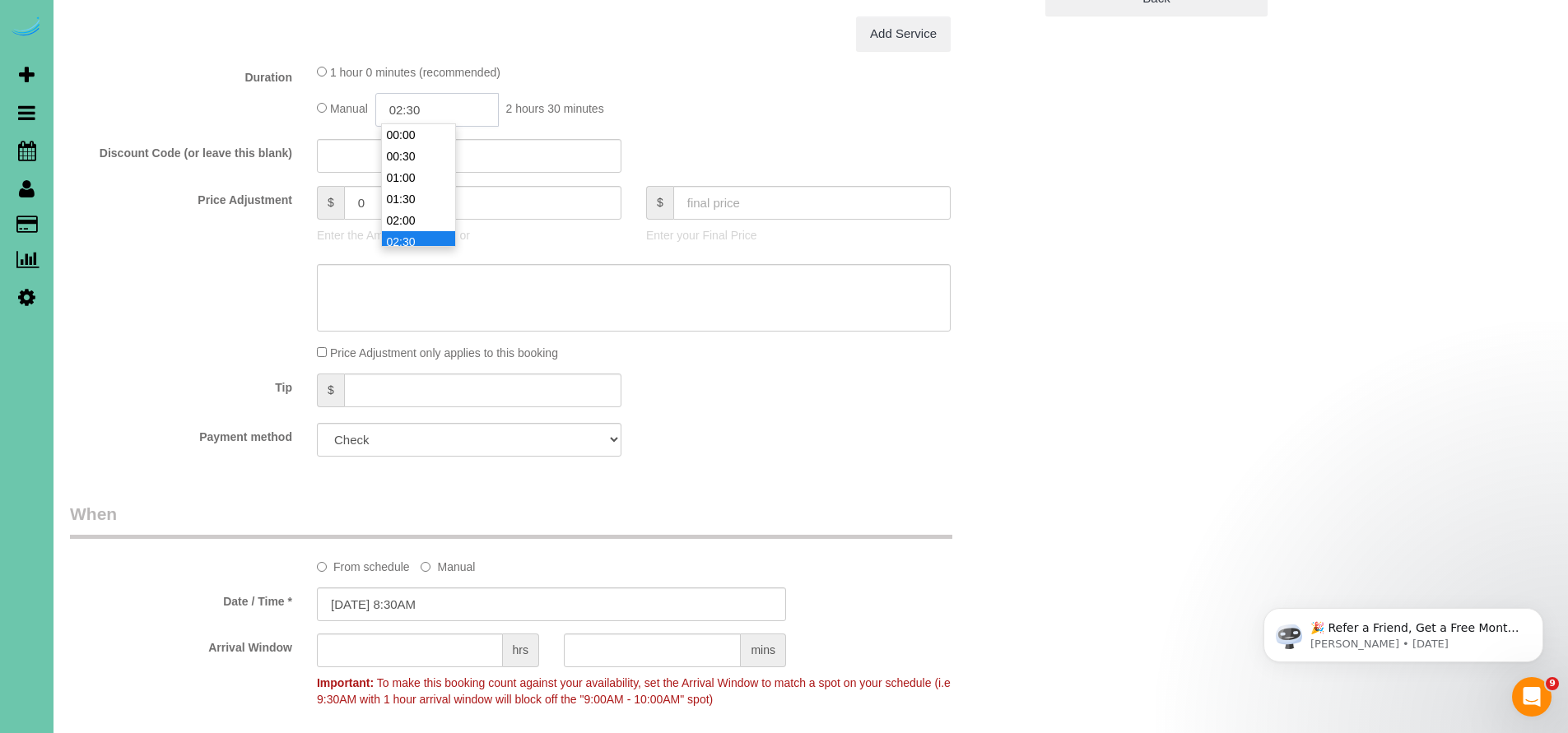
click at [406, 108] on input "02:30" at bounding box center [437, 110] width 124 height 34
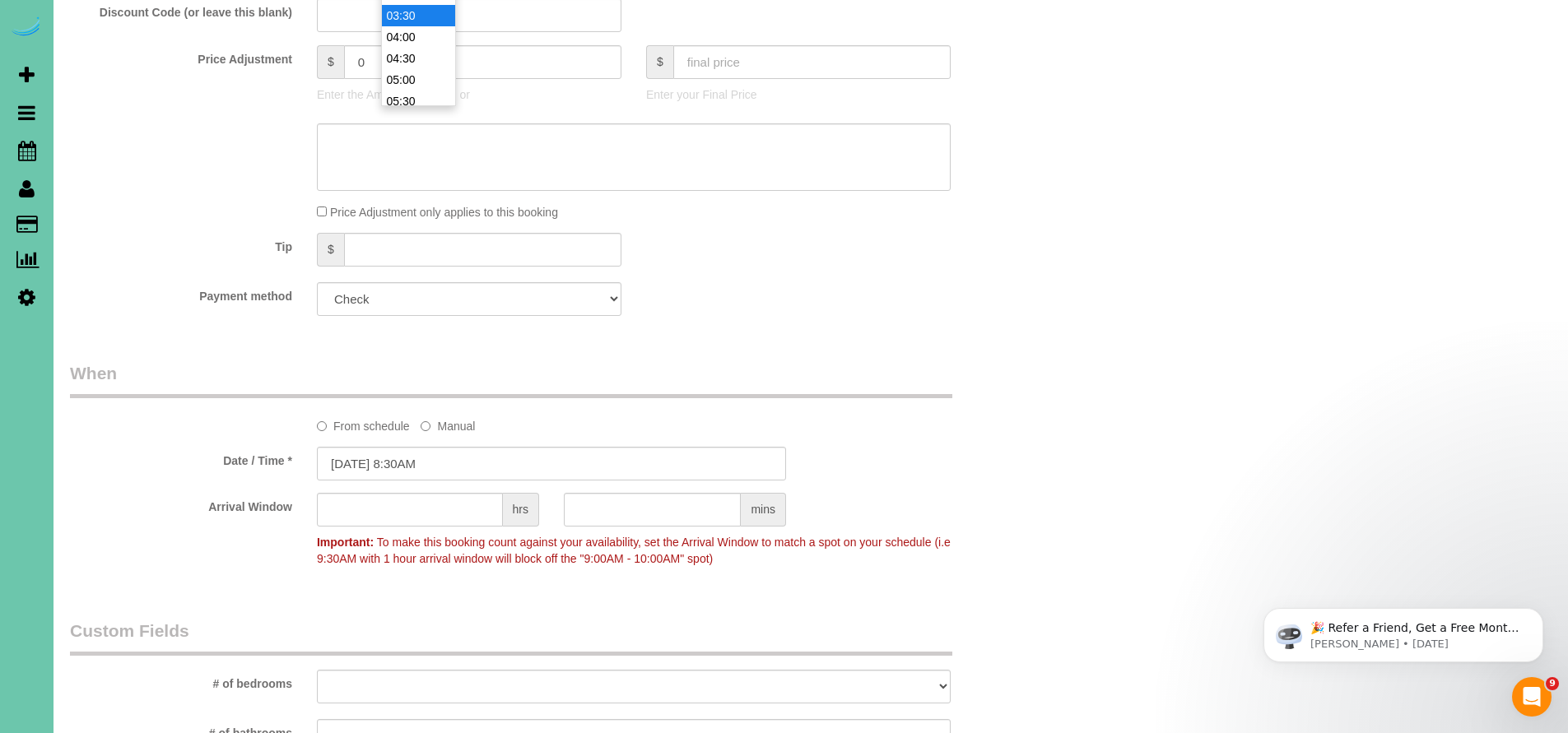
type input "03:30"
click at [874, 343] on div "Who Email*** ksmith68114@gmail.com Name * KEVIN SMITH (GHC) Office Where Addres…" at bounding box center [552, 364] width 988 height 2328
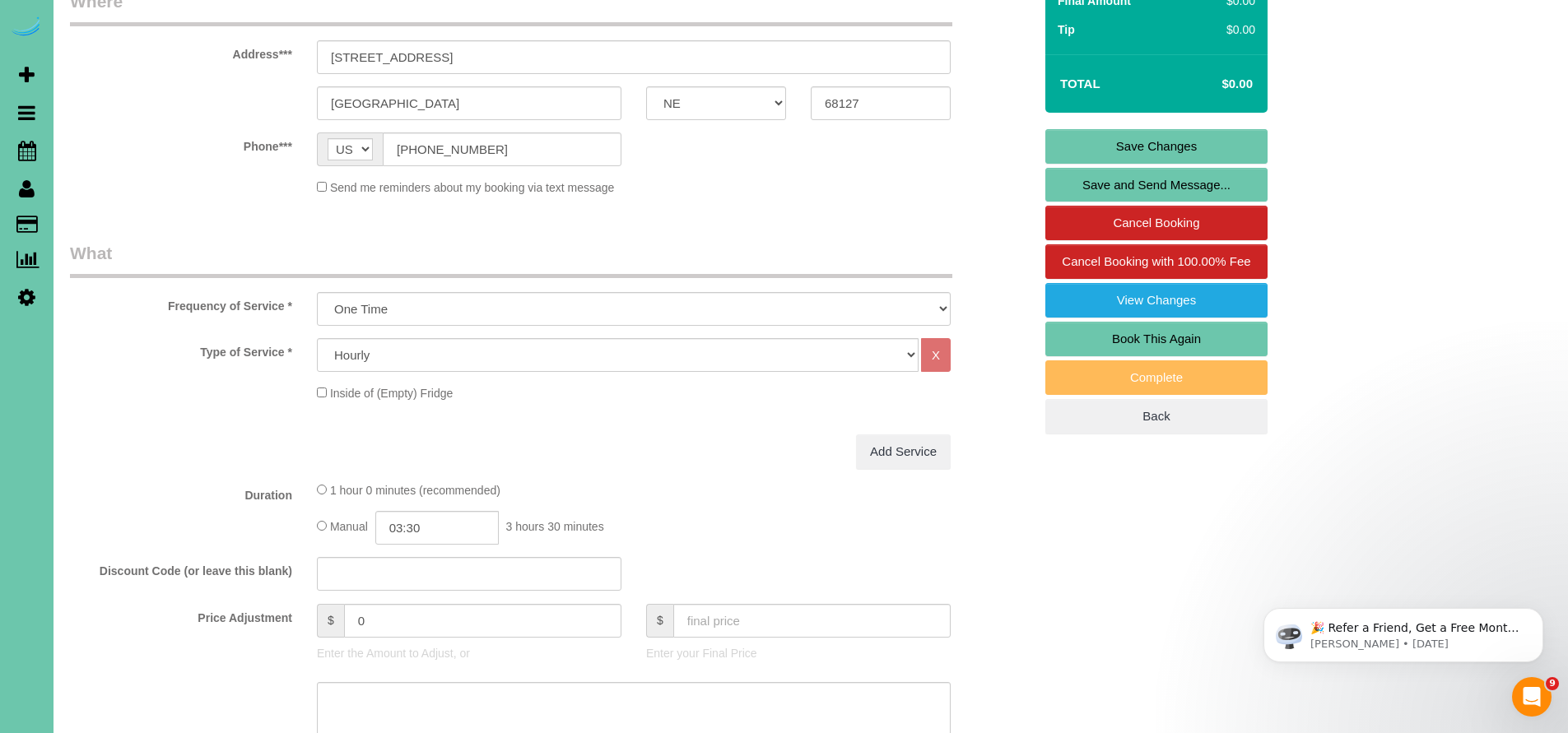
click at [1159, 144] on link "Save Changes" at bounding box center [1156, 146] width 222 height 35
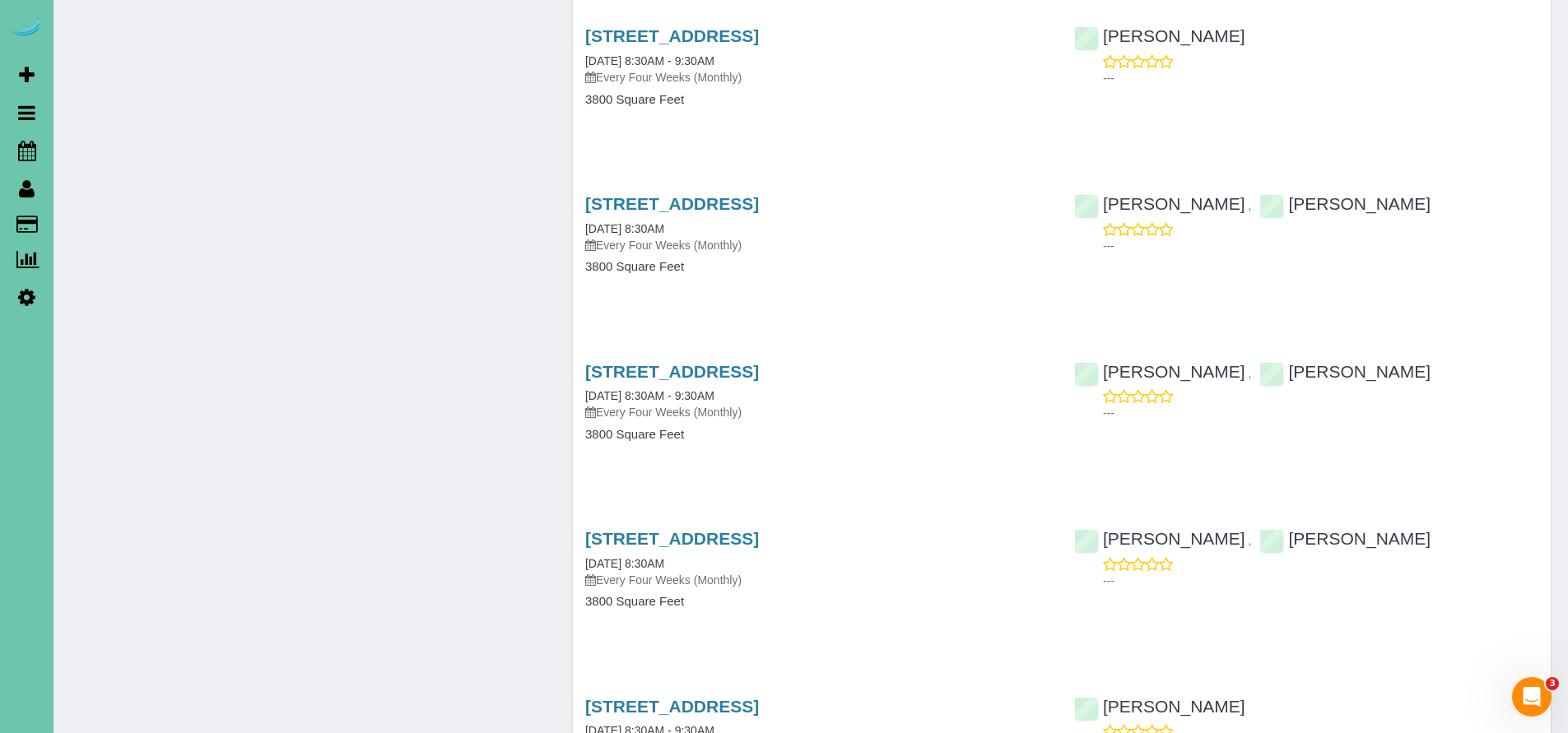
scroll to position [12369, 0]
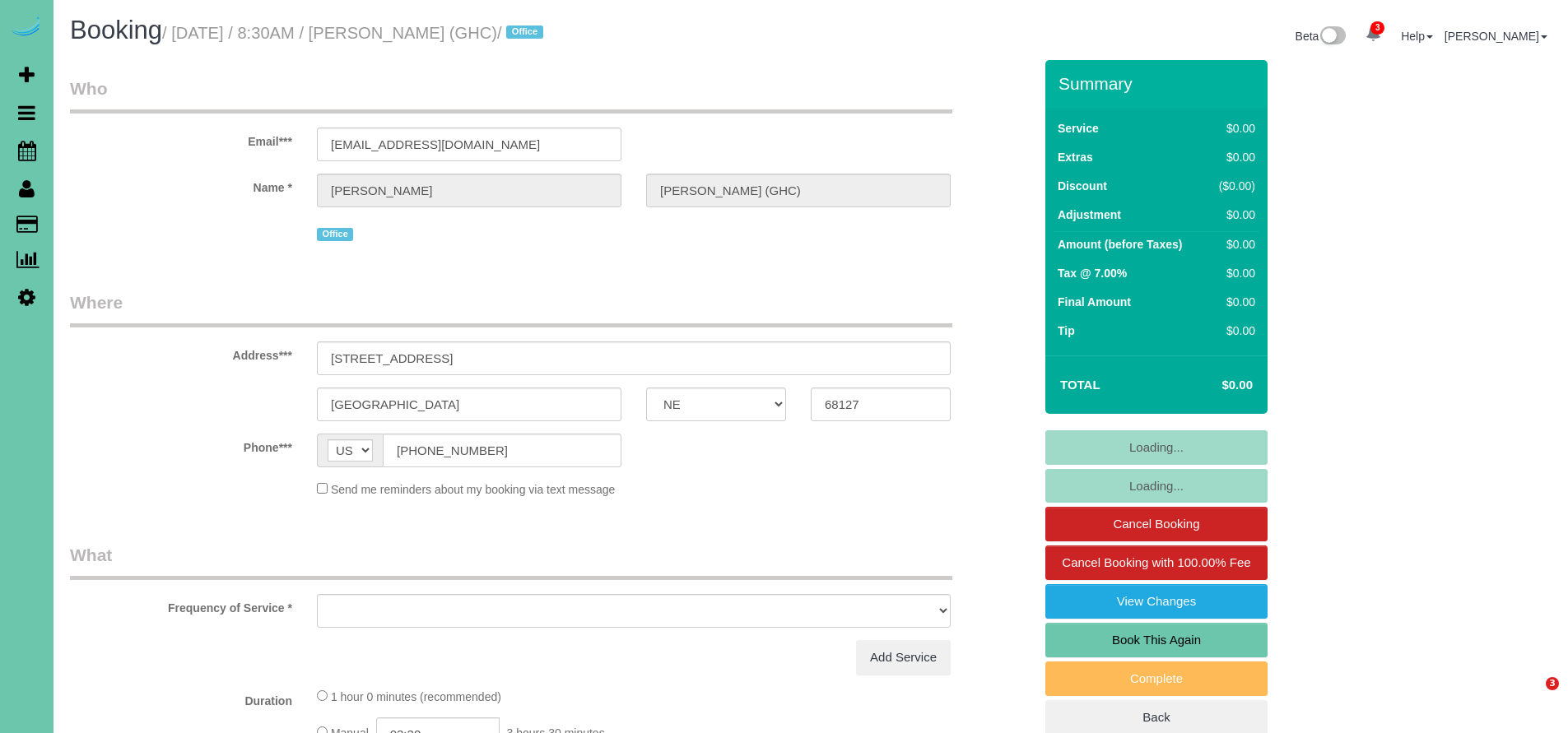
select select "NE"
select select "object:667"
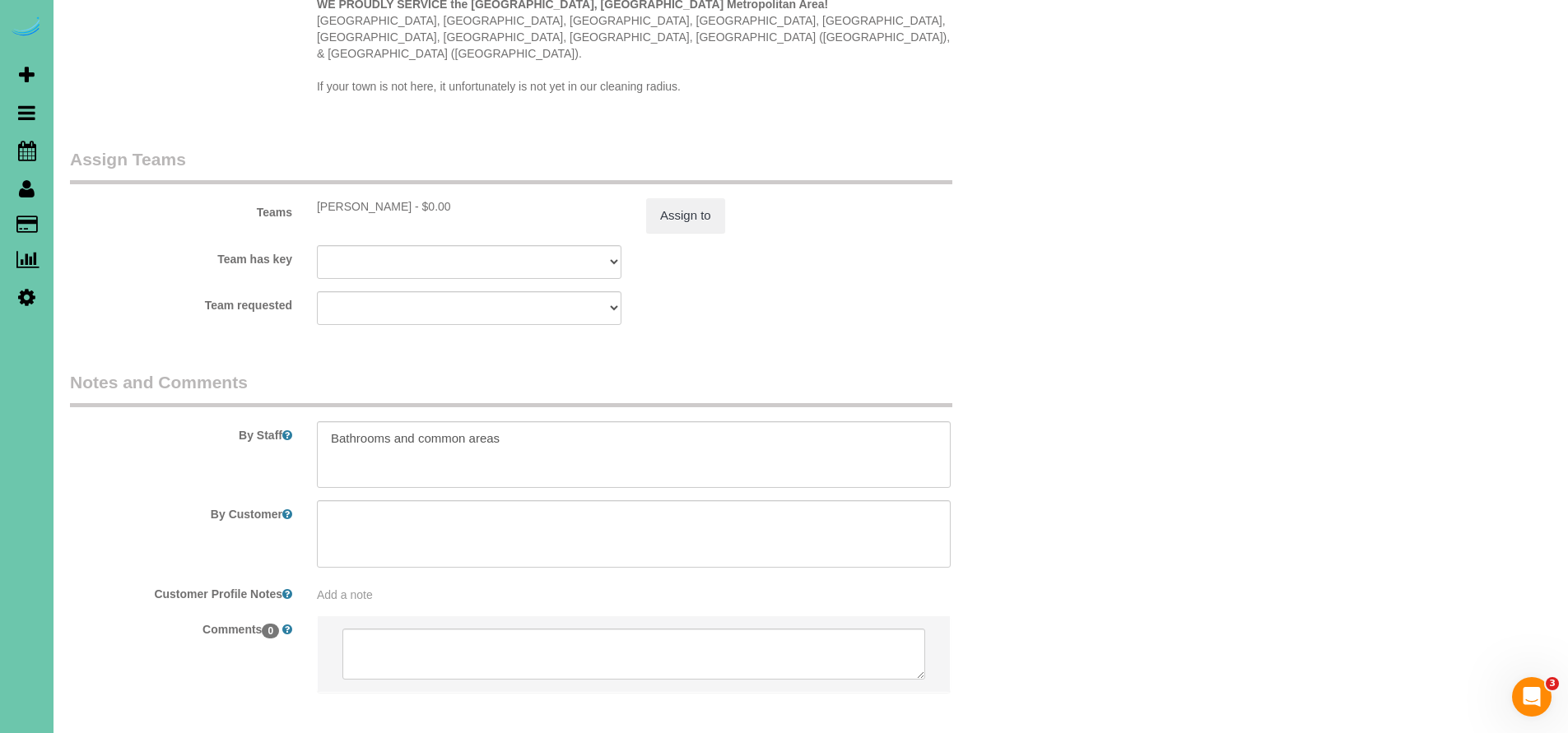
scroll to position [1666, 0]
